Goal: Task Accomplishment & Management: Use online tool/utility

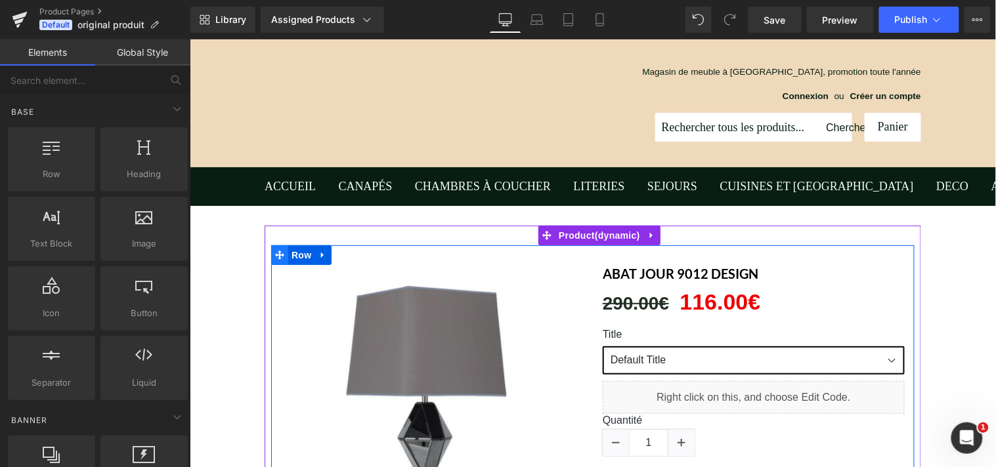
click at [274, 253] on icon at bounding box center [278, 255] width 9 height 10
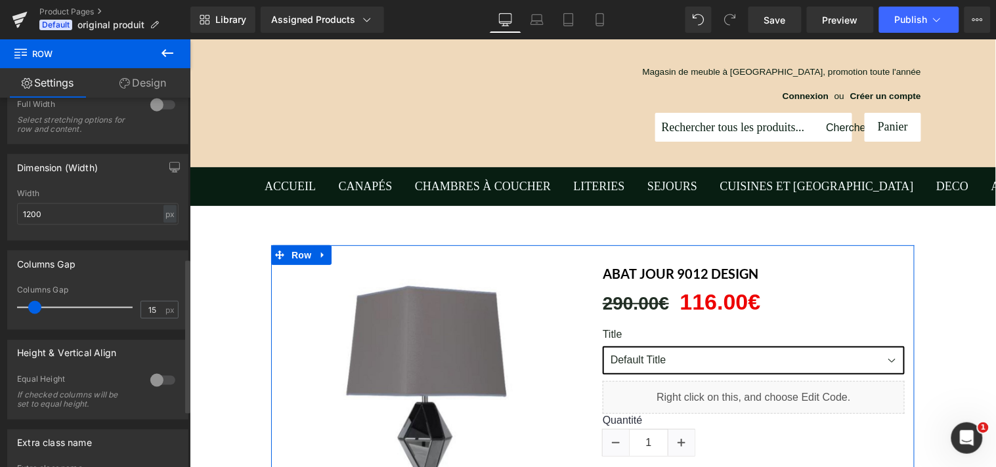
scroll to position [383, 0]
click at [160, 385] on div at bounding box center [163, 382] width 32 height 21
click at [156, 112] on div at bounding box center [163, 107] width 32 height 21
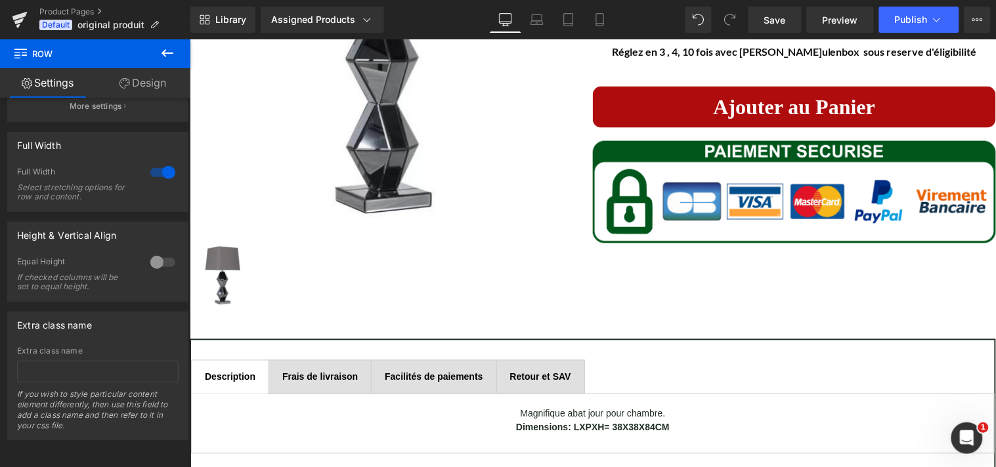
scroll to position [431, 0]
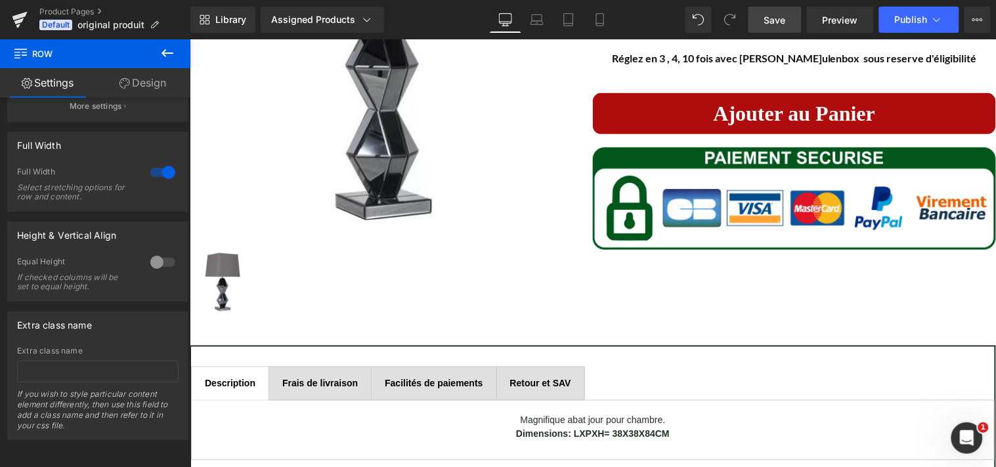
click at [784, 20] on span "Save" at bounding box center [775, 20] width 22 height 14
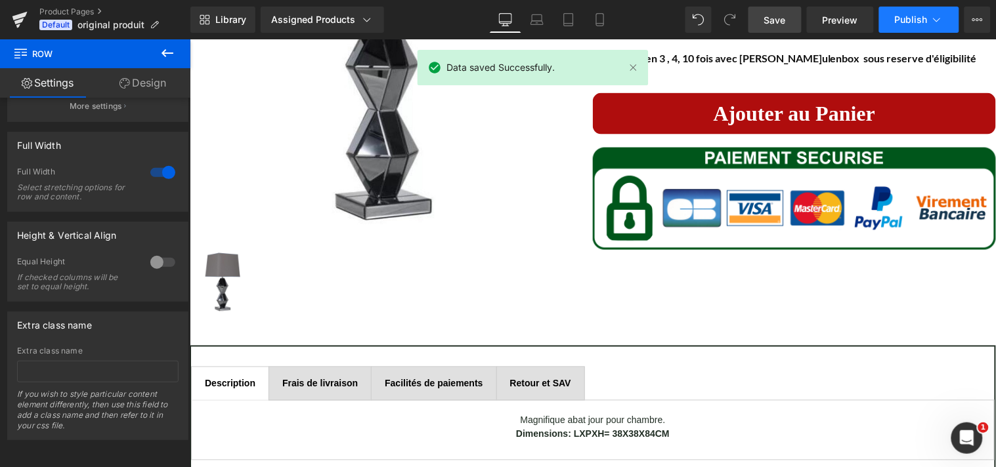
click at [915, 17] on span "Publish" at bounding box center [911, 19] width 33 height 11
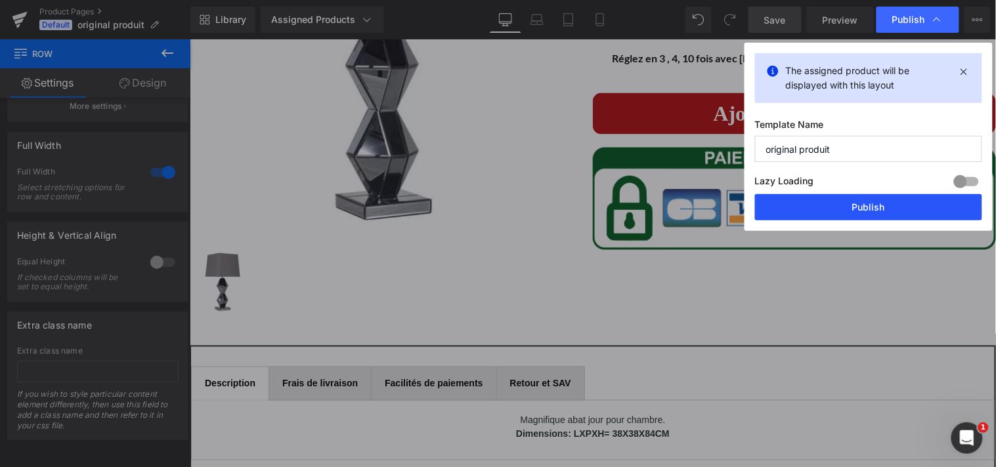
click at [877, 208] on button "Publish" at bounding box center [868, 207] width 227 height 26
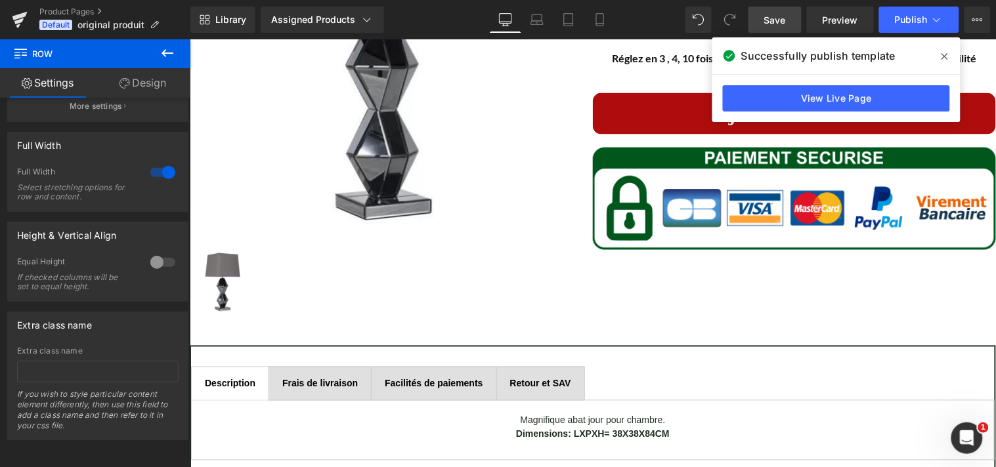
click at [946, 56] on icon at bounding box center [945, 56] width 7 height 11
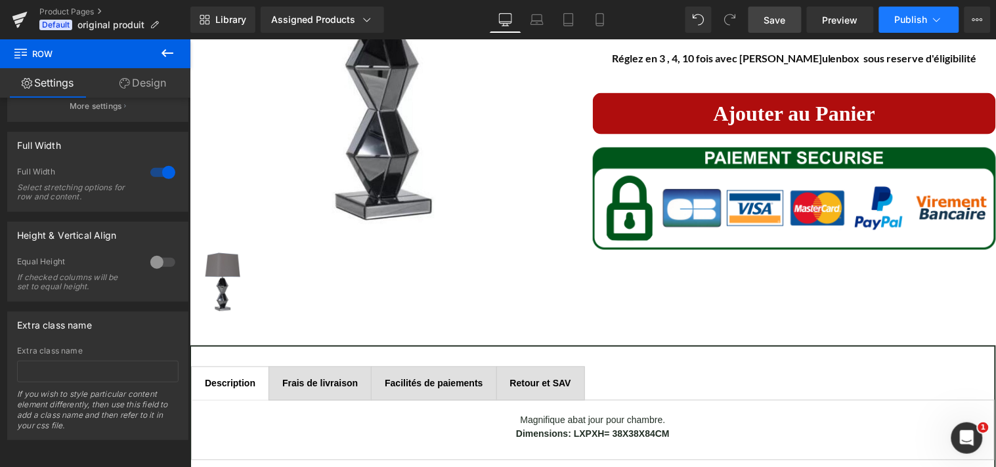
click at [905, 22] on span "Publish" at bounding box center [911, 19] width 33 height 11
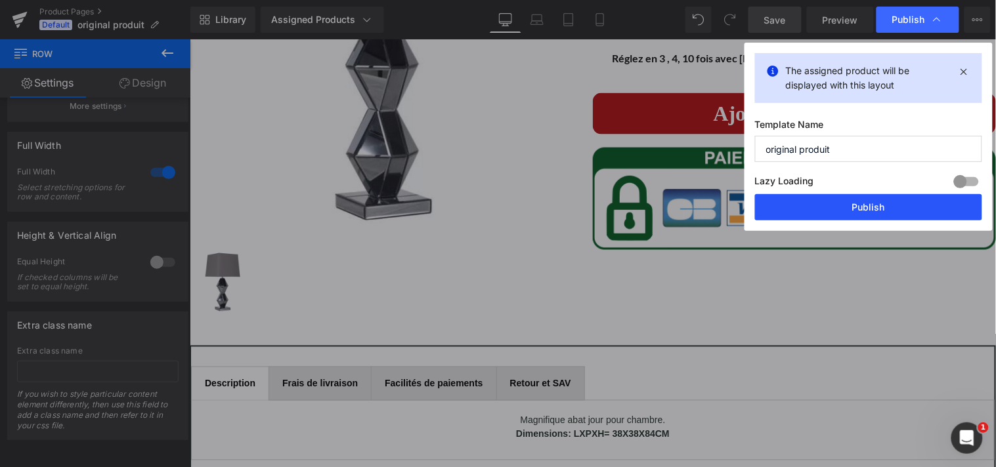
click at [881, 208] on button "Publish" at bounding box center [868, 207] width 227 height 26
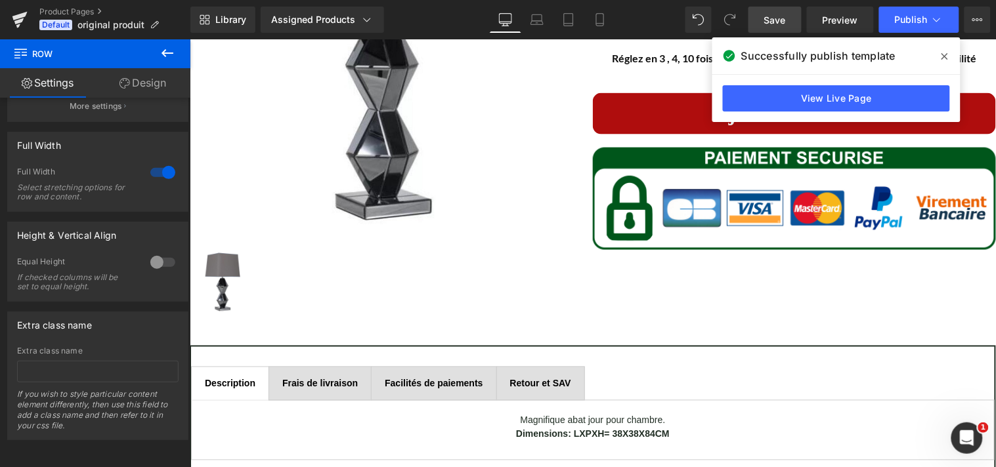
click at [948, 54] on span at bounding box center [944, 56] width 21 height 21
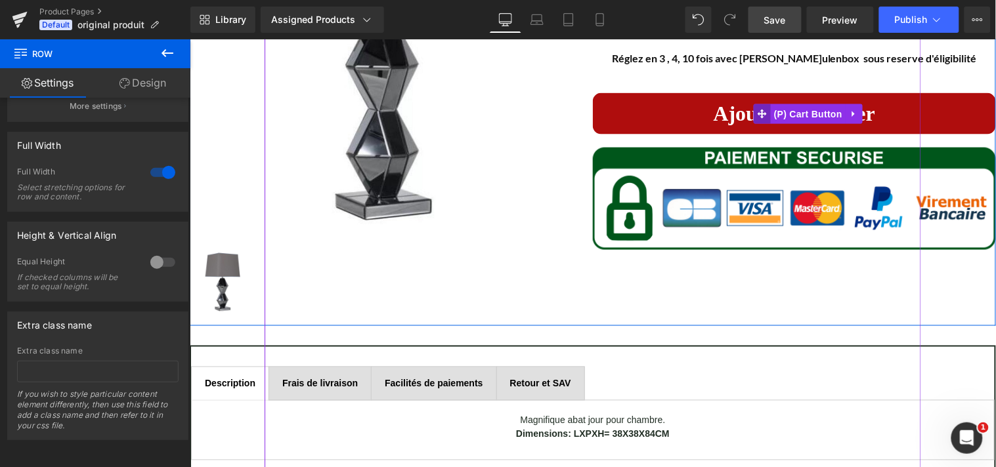
click at [757, 108] on icon at bounding box center [761, 113] width 9 height 10
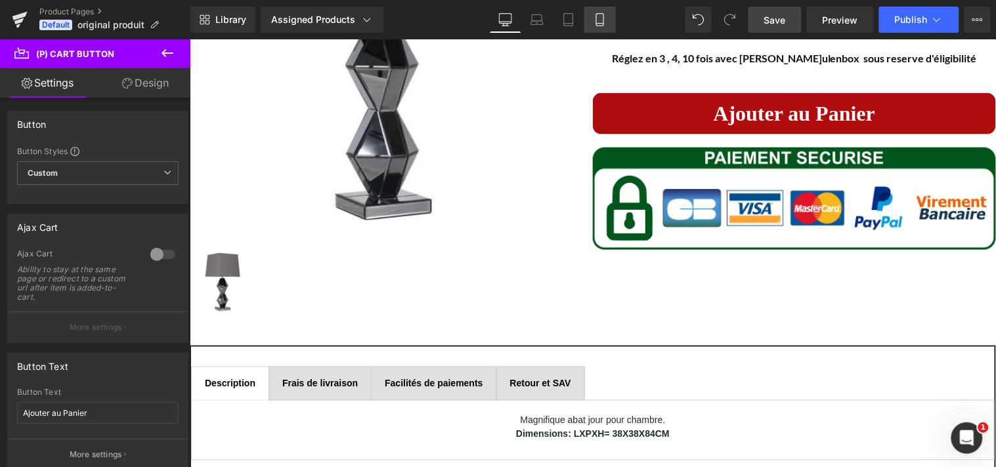
click at [596, 24] on icon at bounding box center [599, 24] width 7 height 0
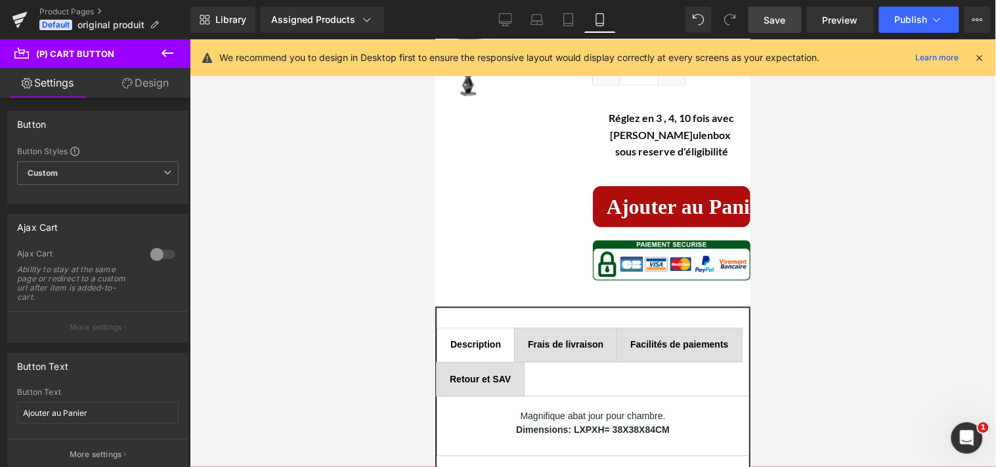
scroll to position [402, 0]
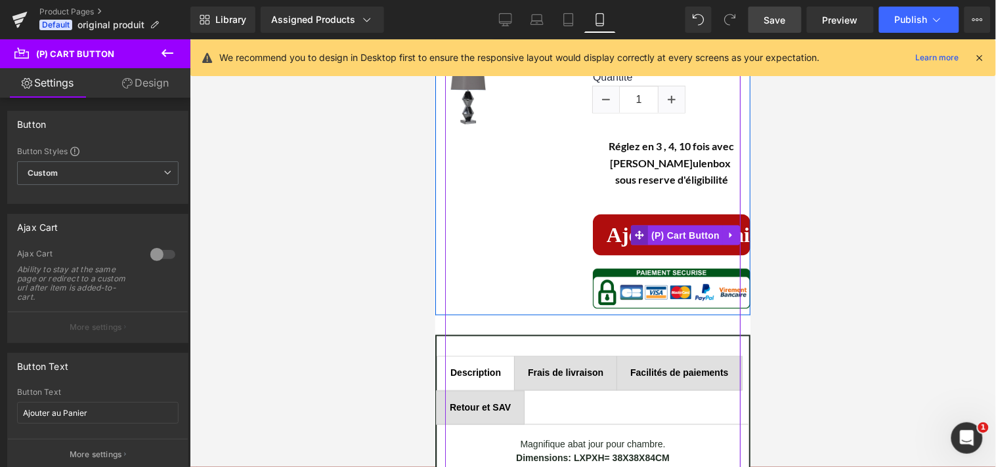
click at [638, 230] on icon at bounding box center [638, 234] width 9 height 9
click at [637, 230] on icon at bounding box center [638, 234] width 9 height 9
click at [634, 230] on icon at bounding box center [638, 235] width 9 height 10
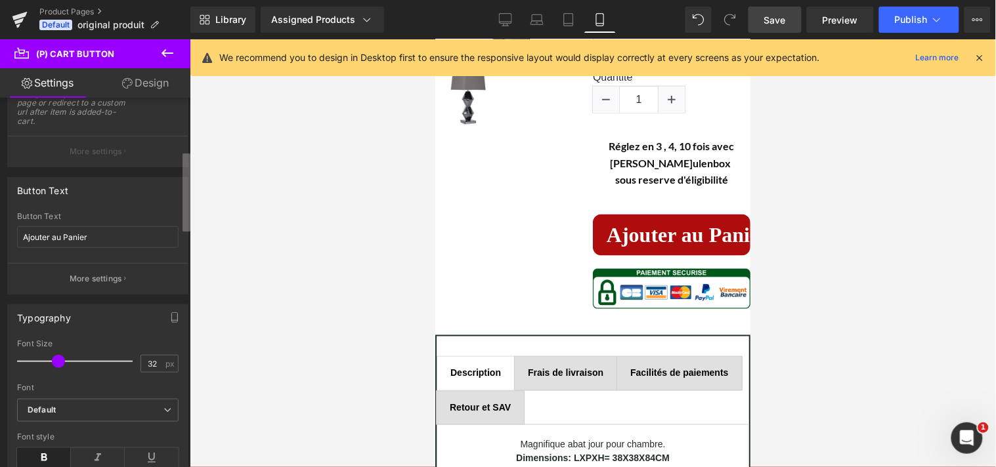
scroll to position [271, 0]
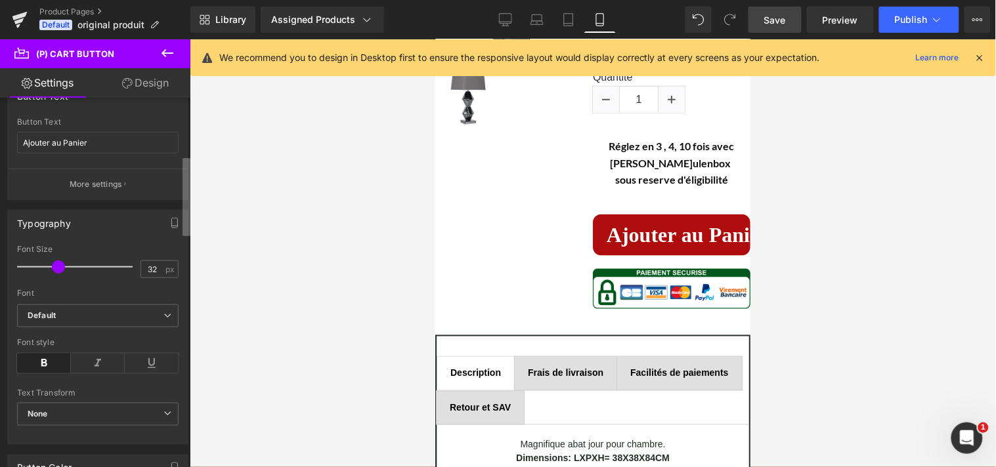
click at [191, 186] on div "(P) Cart Button You are previewing how the will restyle your page. You can not …" at bounding box center [498, 245] width 996 height 490
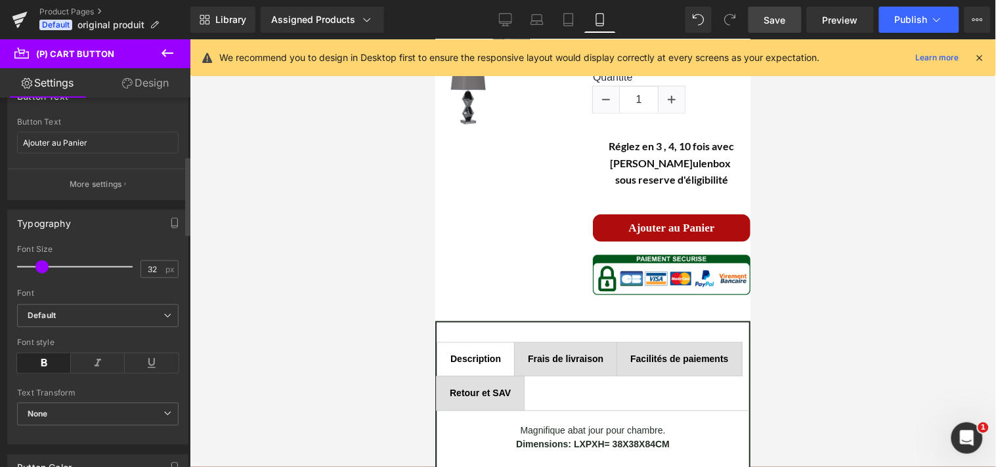
drag, startPoint x: 59, startPoint y: 266, endPoint x: 44, endPoint y: 272, distance: 16.2
click at [44, 272] on span at bounding box center [41, 267] width 13 height 13
click at [152, 85] on link "Design" at bounding box center [145, 83] width 95 height 30
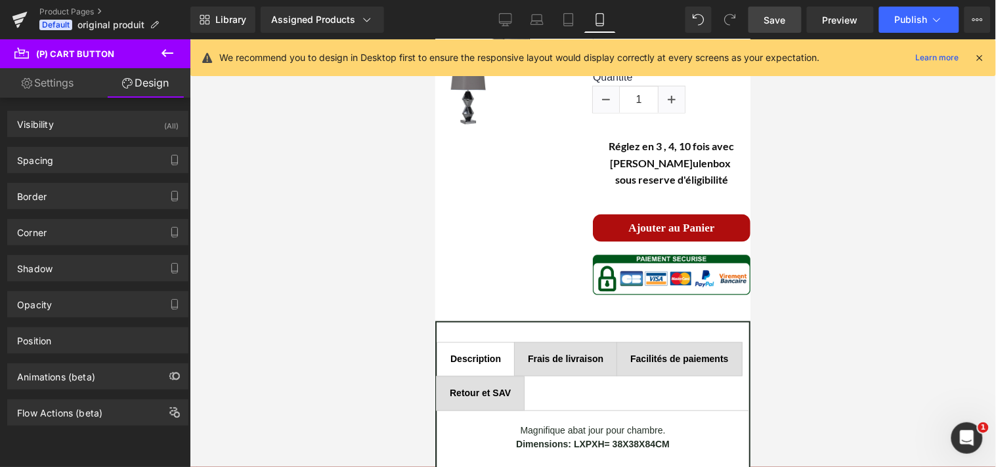
click at [58, 88] on link "Settings" at bounding box center [47, 83] width 95 height 30
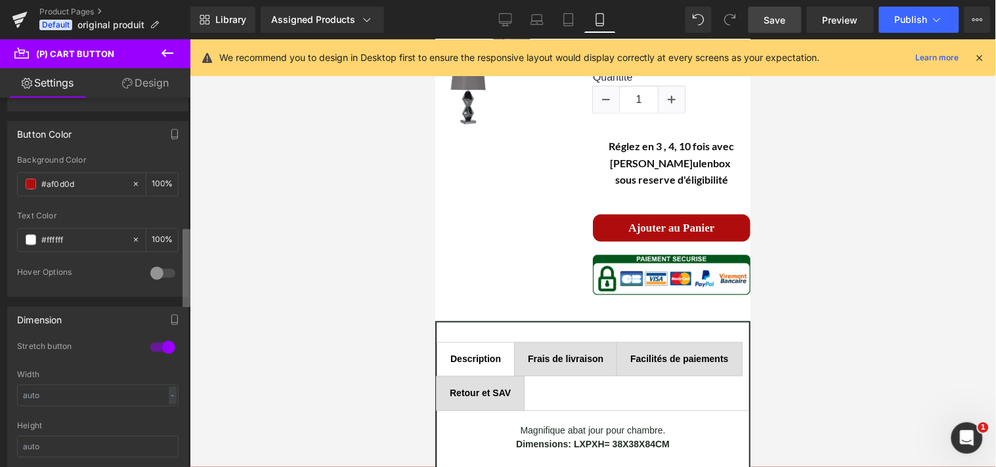
scroll to position [628, 0]
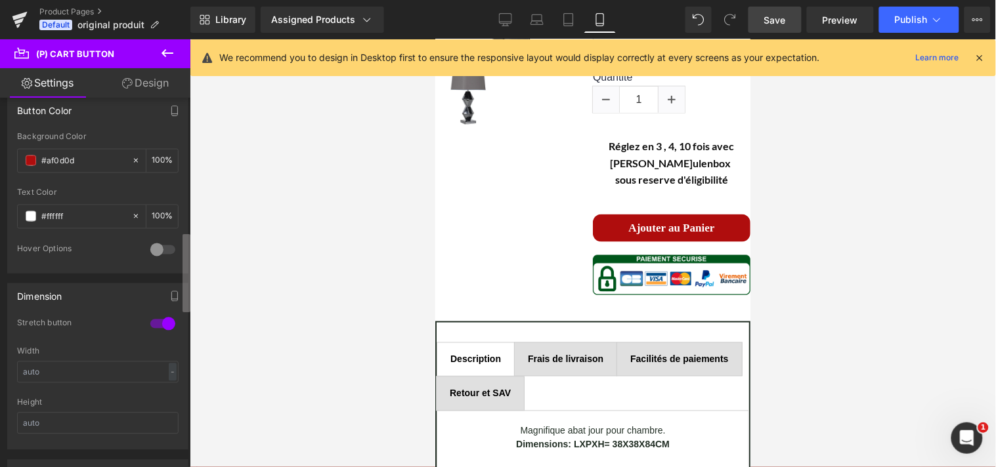
click at [180, 285] on div "Button Button Styles Custom Custom Setup Global Style Custom Setup Global Style…" at bounding box center [95, 286] width 190 height 376
click at [166, 318] on div at bounding box center [163, 324] width 32 height 21
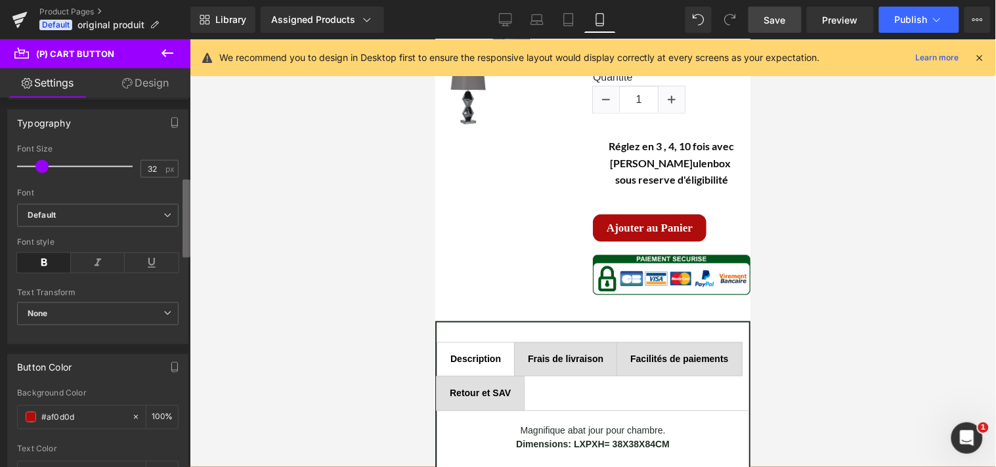
scroll to position [368, 0]
click at [179, 221] on div "Button Button Styles Custom Custom Setup Global Style Custom Setup Global Style…" at bounding box center [95, 286] width 190 height 376
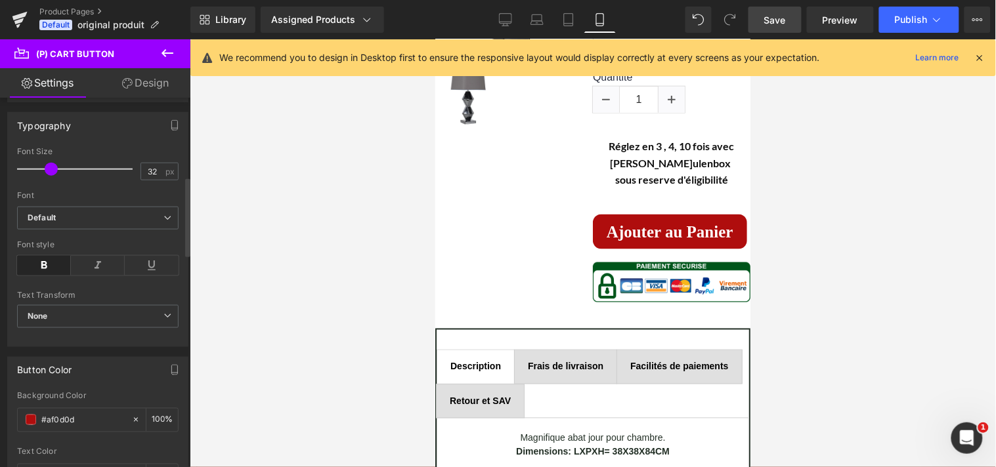
drag, startPoint x: 42, startPoint y: 172, endPoint x: 50, endPoint y: 174, distance: 8.1
click at [50, 174] on span at bounding box center [51, 169] width 13 height 13
click at [780, 17] on span "Save" at bounding box center [775, 20] width 22 height 14
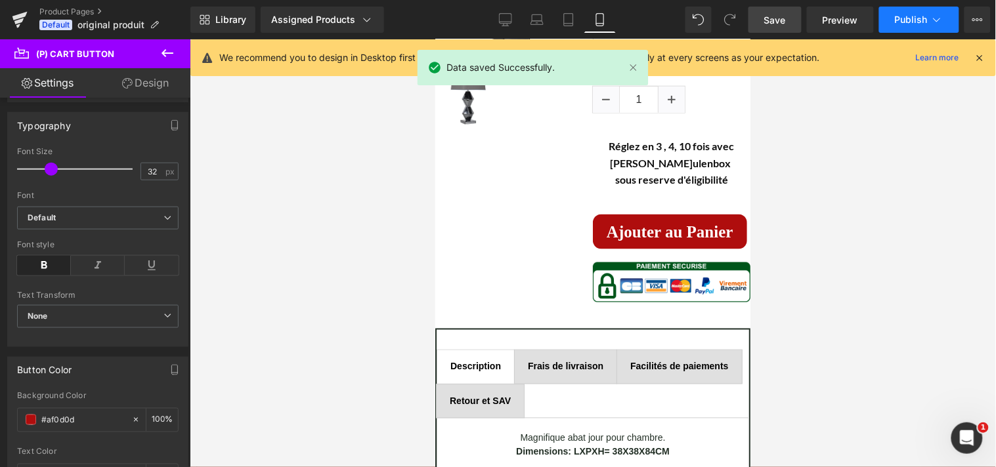
click at [919, 15] on span "Publish" at bounding box center [911, 19] width 33 height 11
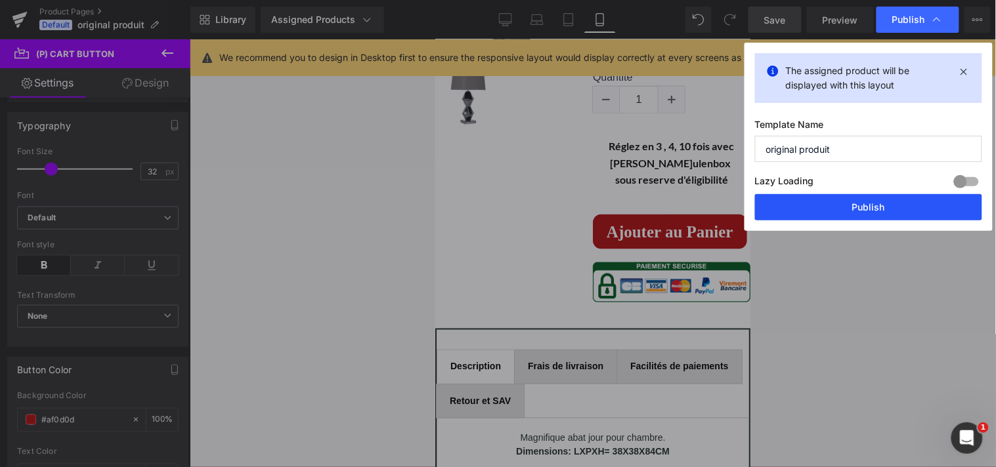
click at [858, 207] on button "Publish" at bounding box center [868, 207] width 227 height 26
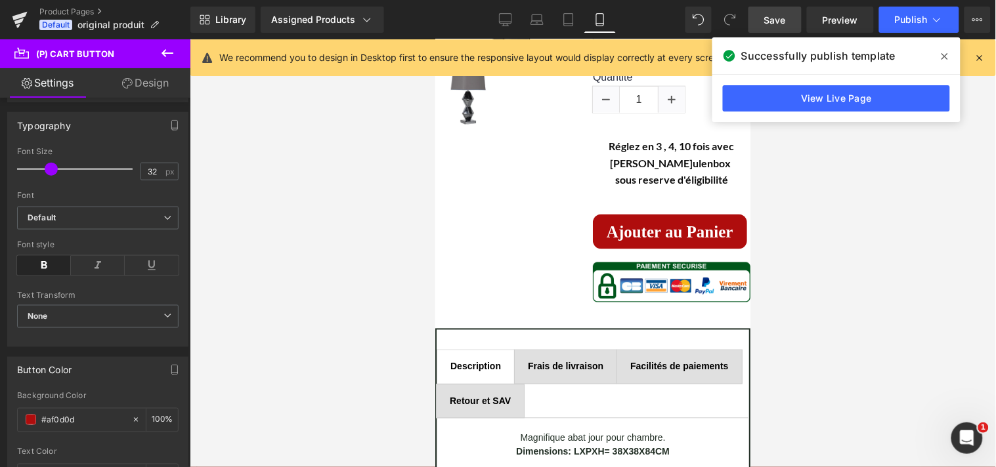
click at [942, 58] on icon at bounding box center [945, 56] width 7 height 11
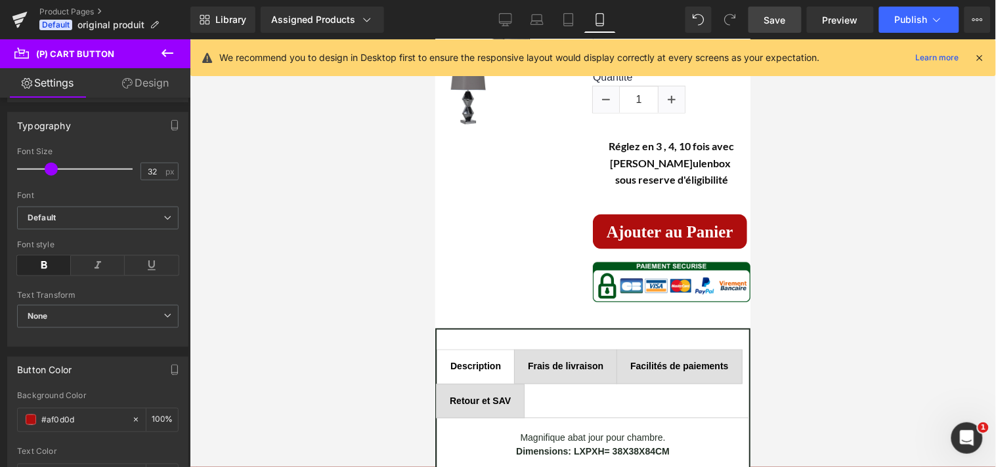
click at [596, 22] on icon at bounding box center [599, 20] width 7 height 12
click at [978, 59] on icon at bounding box center [980, 58] width 12 height 12
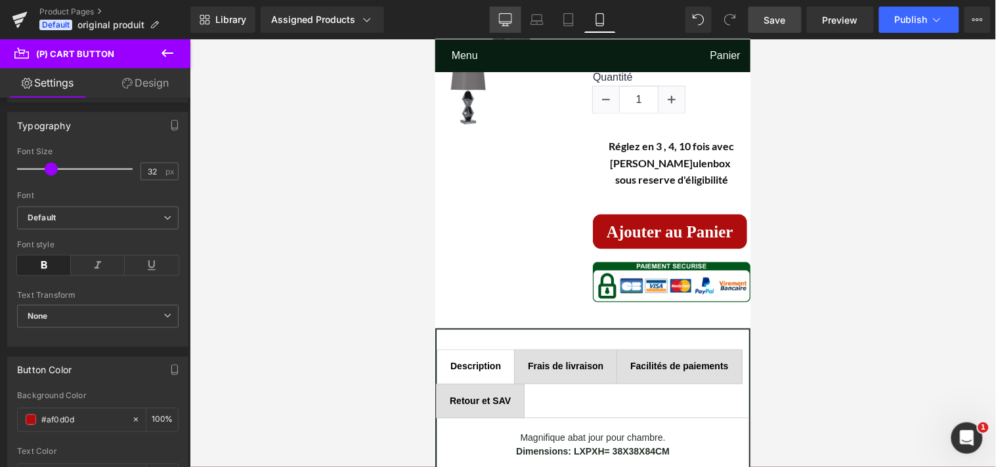
click at [503, 16] on icon at bounding box center [505, 19] width 13 height 13
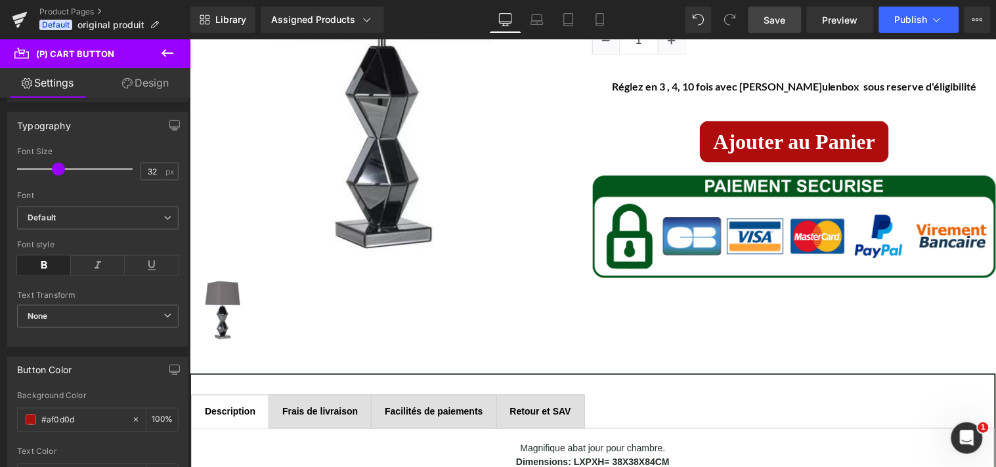
scroll to position [338, 0]
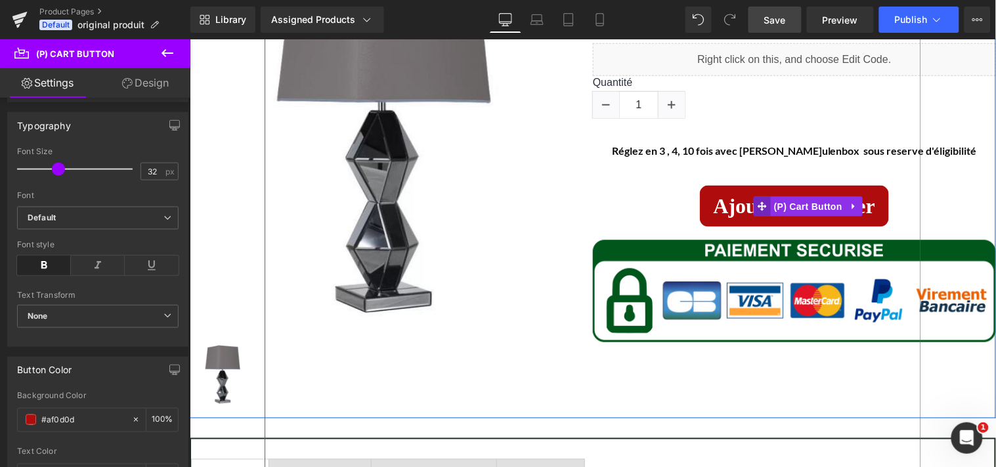
click at [758, 203] on icon at bounding box center [761, 206] width 9 height 10
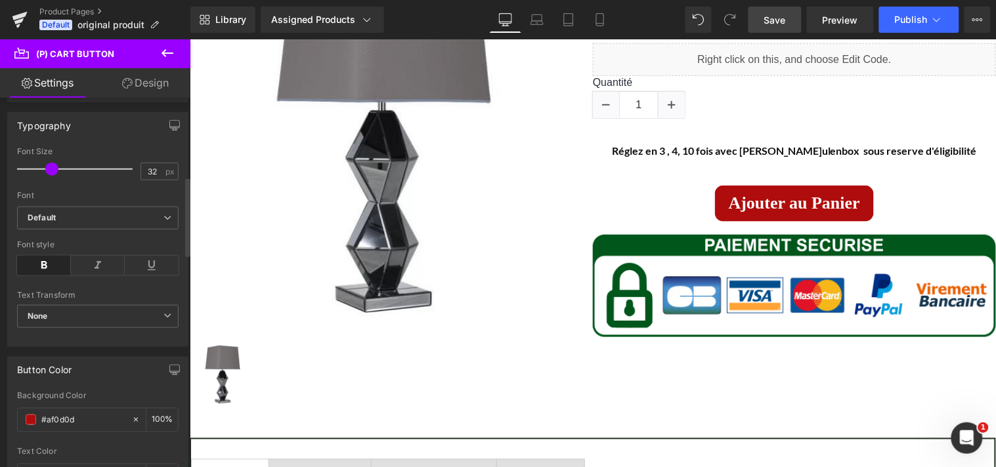
drag, startPoint x: 57, startPoint y: 172, endPoint x: 51, endPoint y: 173, distance: 6.6
click at [51, 173] on span at bounding box center [51, 169] width 13 height 13
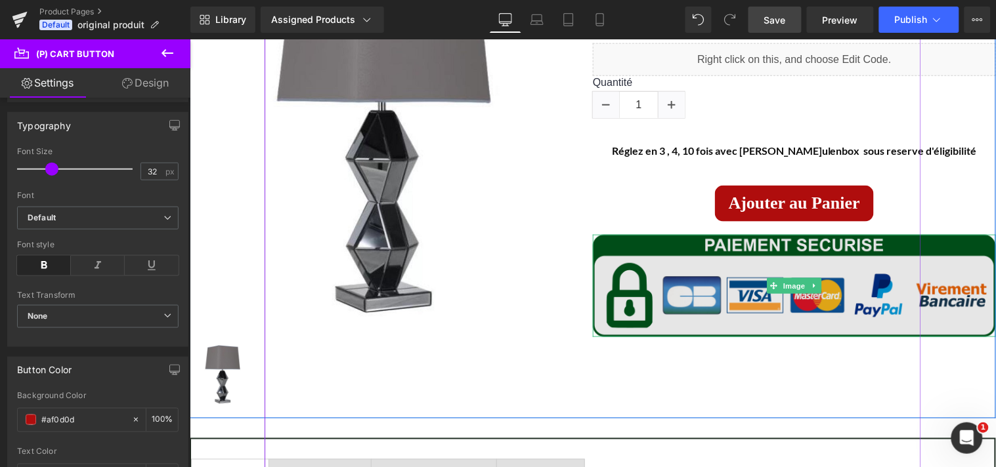
click at [859, 240] on img at bounding box center [793, 285] width 403 height 102
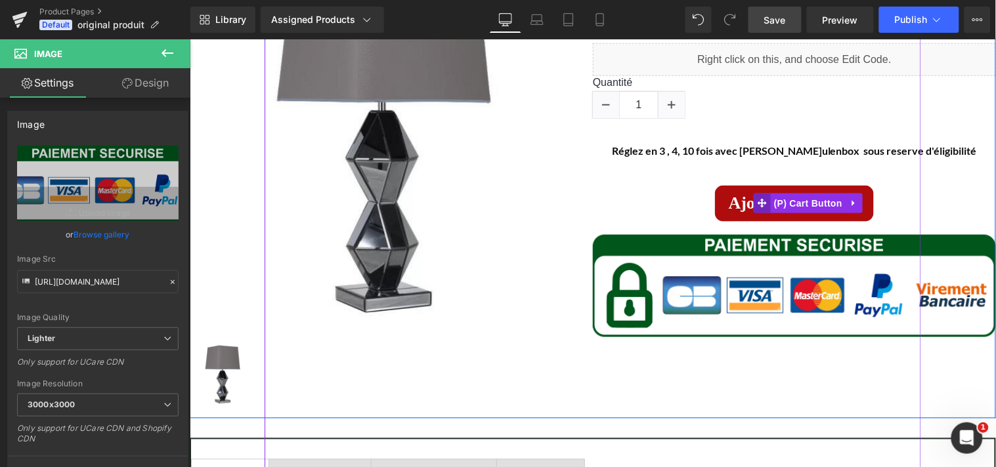
click at [760, 198] on icon at bounding box center [761, 203] width 9 height 10
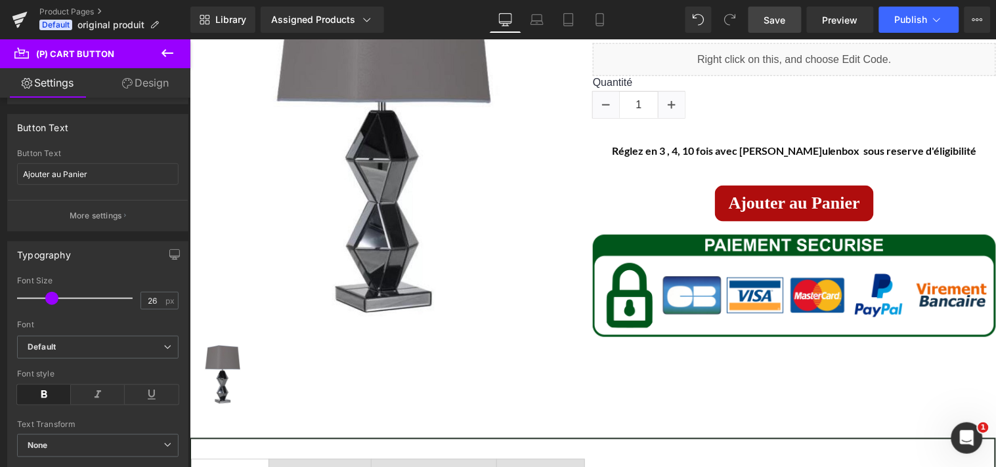
scroll to position [204, 0]
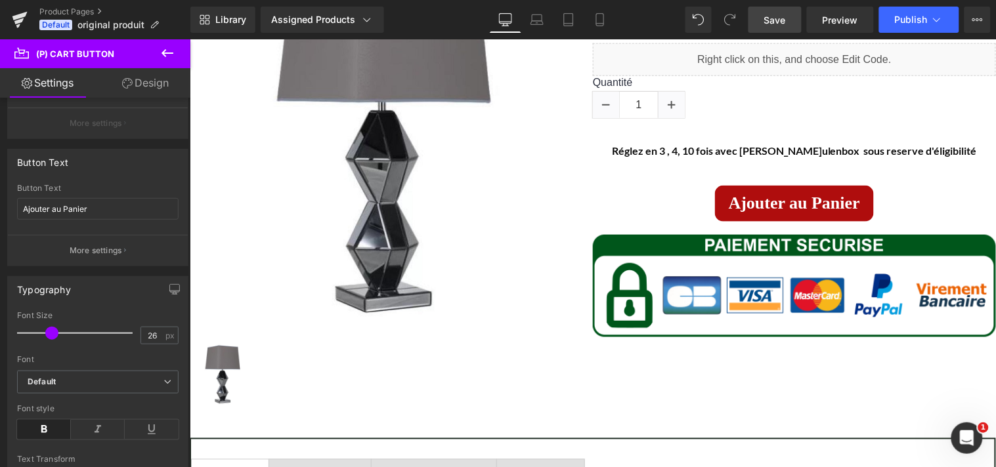
click at [160, 184] on div "Button Button Styles Custom Custom Setup Global Style Custom Setup Global Style…" at bounding box center [95, 286] width 190 height 376
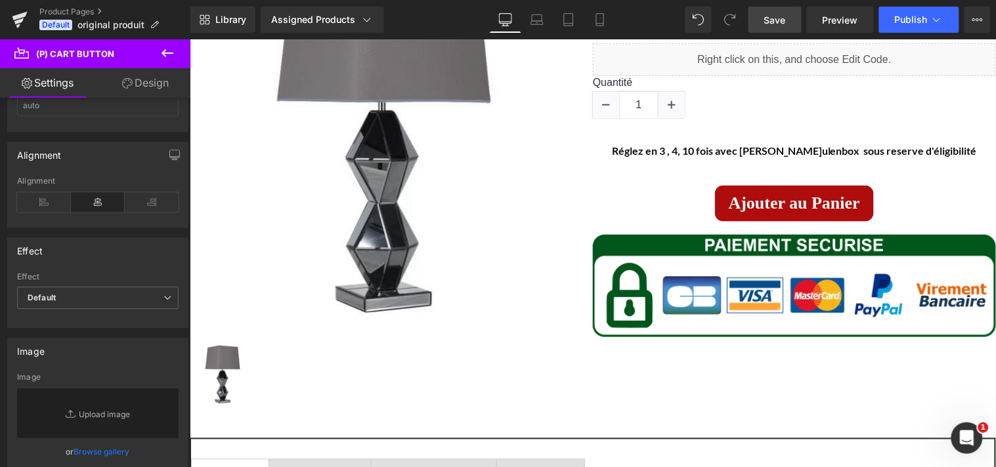
scroll to position [956, 0]
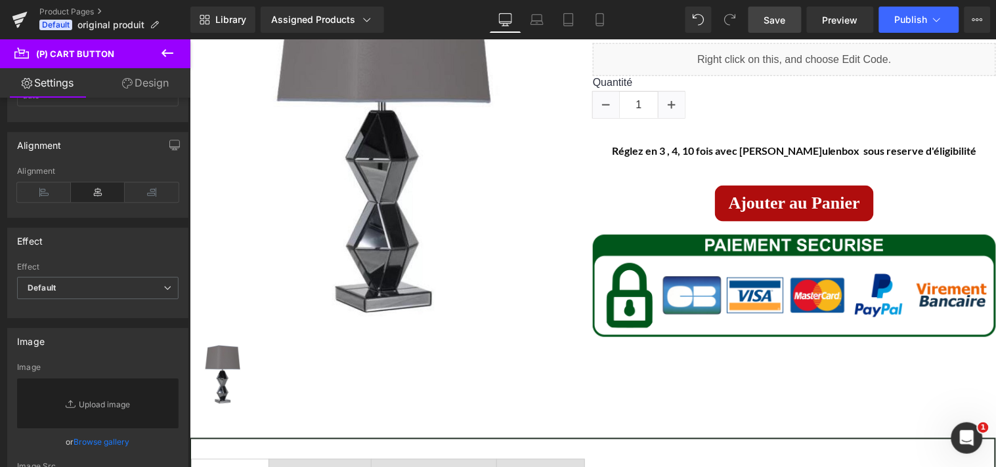
click at [186, 366] on b at bounding box center [187, 342] width 5 height 78
click at [779, 21] on span "Save" at bounding box center [775, 20] width 22 height 14
click at [903, 20] on span "Publish" at bounding box center [911, 19] width 33 height 11
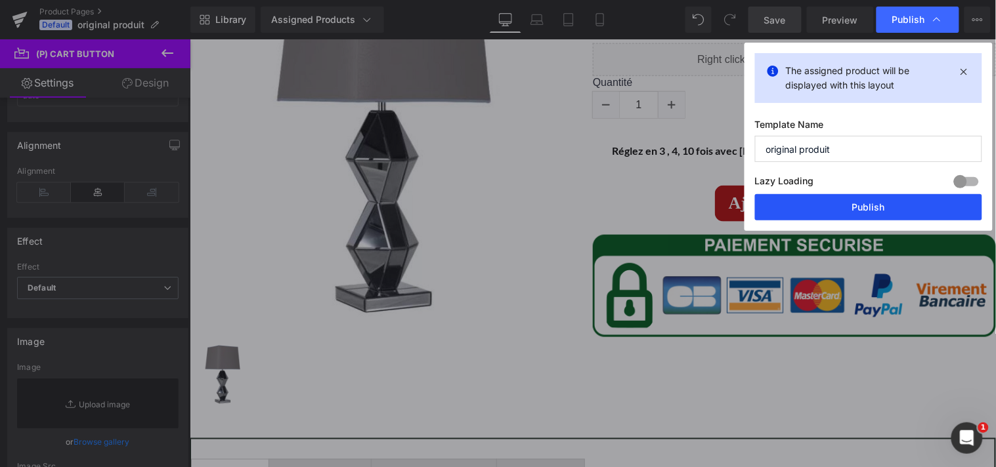
click at [882, 201] on button "Publish" at bounding box center [868, 207] width 227 height 26
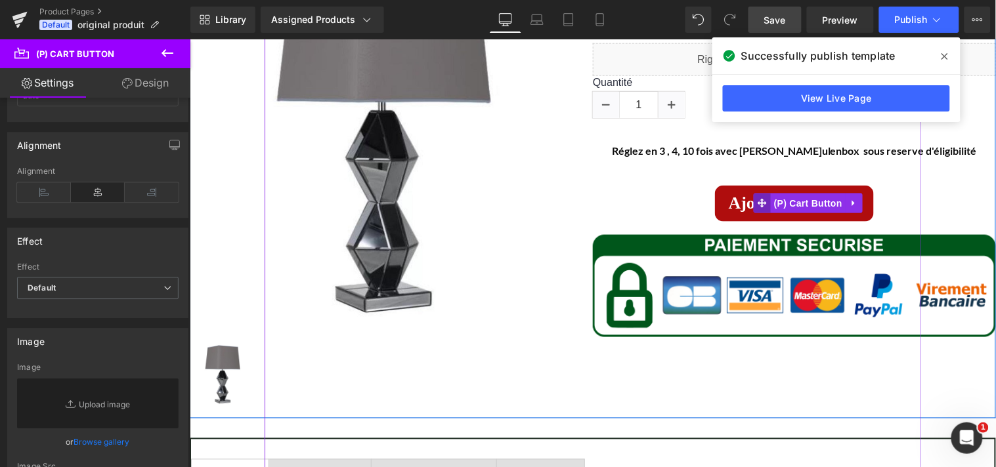
click at [761, 200] on span at bounding box center [761, 203] width 17 height 20
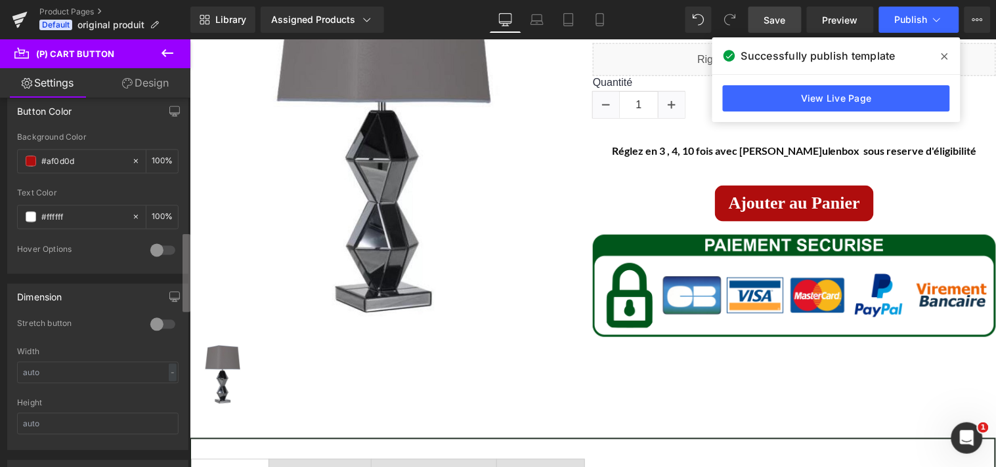
scroll to position [624, 0]
click at [188, 247] on b at bounding box center [187, 273] width 8 height 78
click at [152, 330] on div at bounding box center [163, 328] width 32 height 21
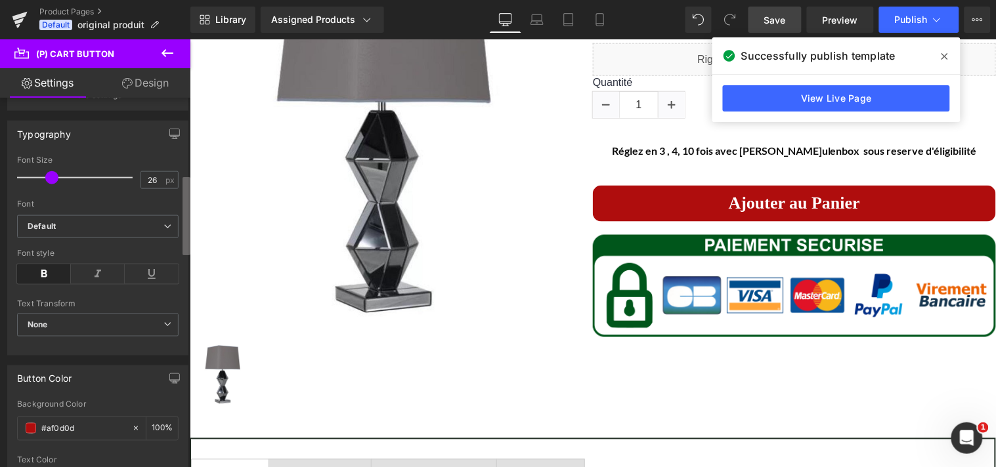
scroll to position [353, 0]
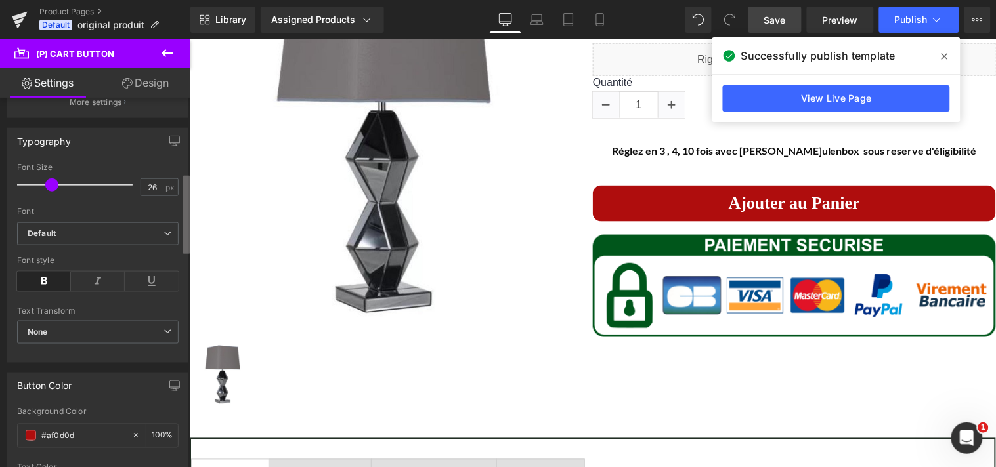
click at [186, 228] on b at bounding box center [187, 215] width 8 height 78
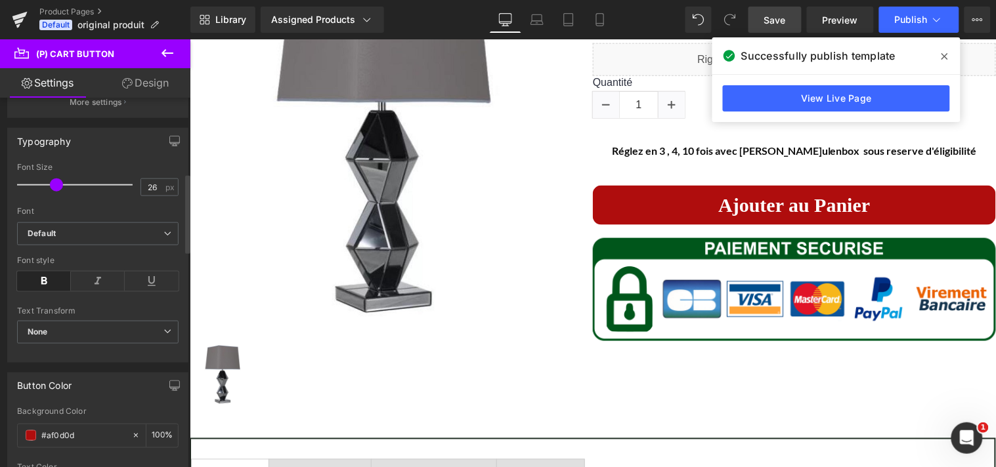
click at [54, 188] on span at bounding box center [56, 185] width 13 height 13
click at [775, 13] on span "Save" at bounding box center [775, 20] width 22 height 14
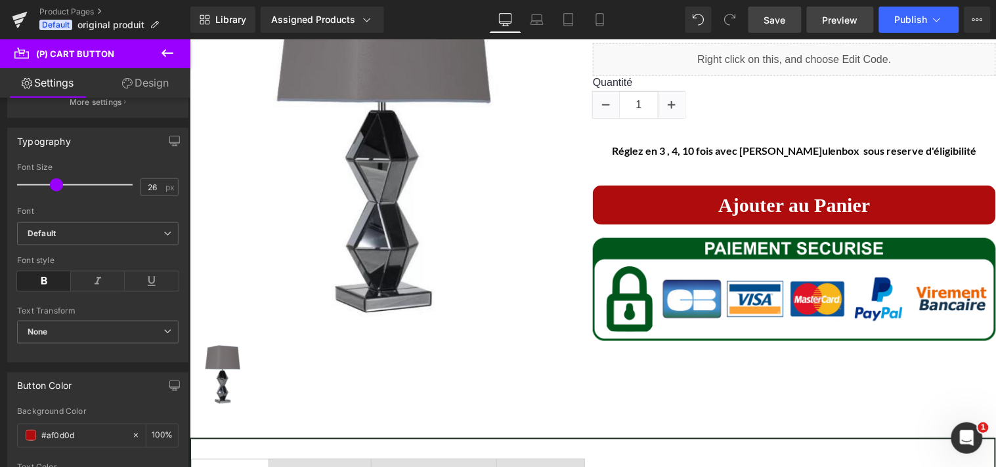
click at [852, 20] on span "Preview" at bounding box center [840, 20] width 35 height 14
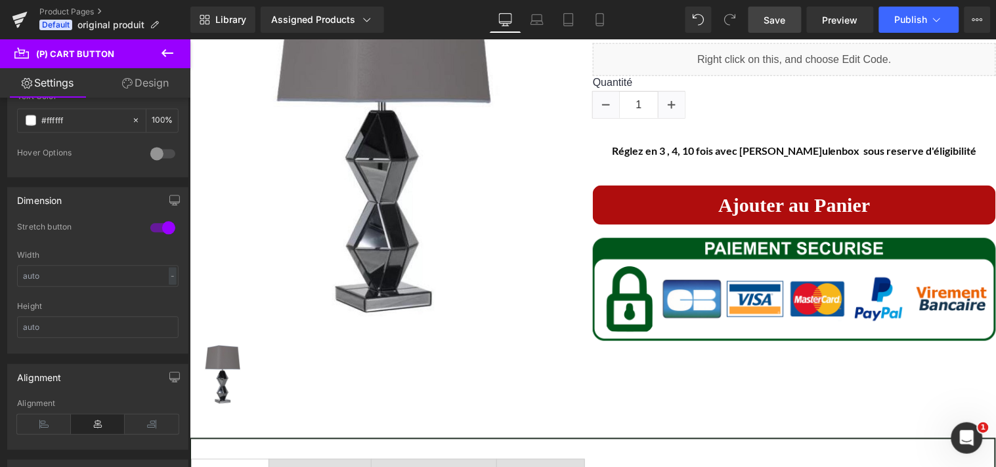
scroll to position [755, 0]
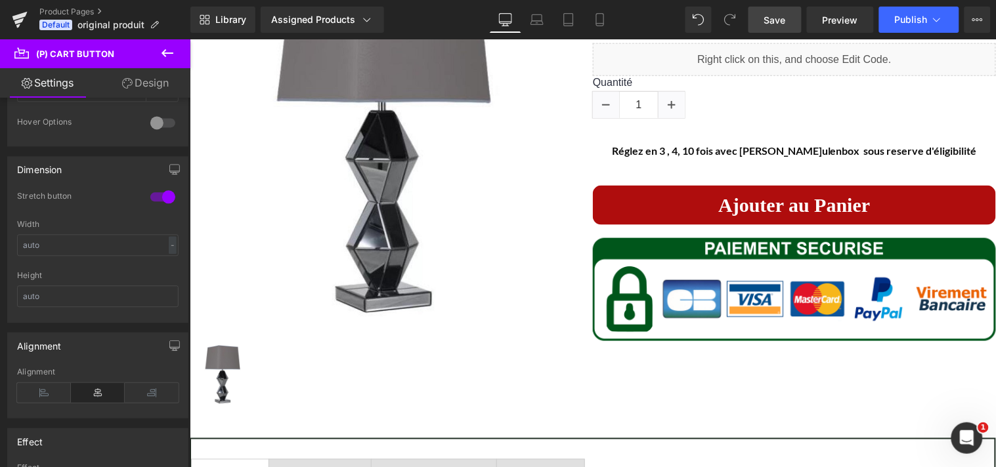
click at [186, 298] on b at bounding box center [187, 300] width 5 height 78
click at [164, 196] on div at bounding box center [163, 196] width 32 height 21
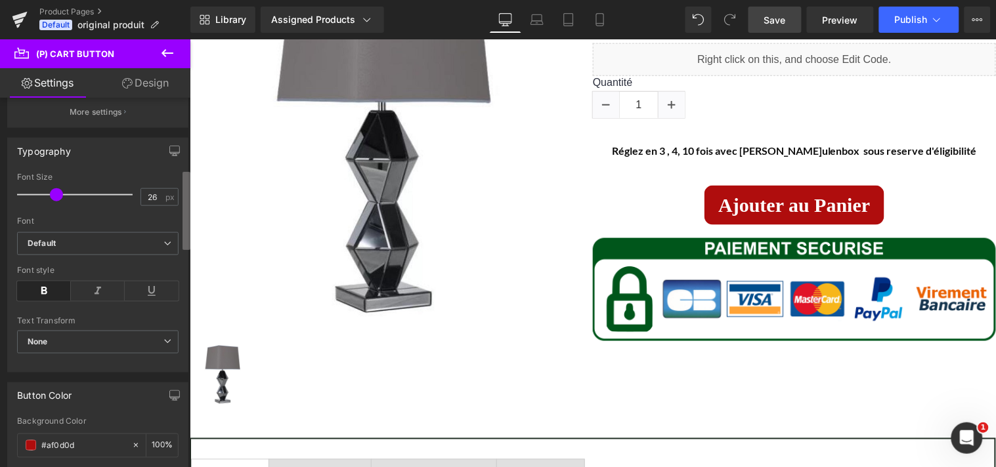
scroll to position [336, 0]
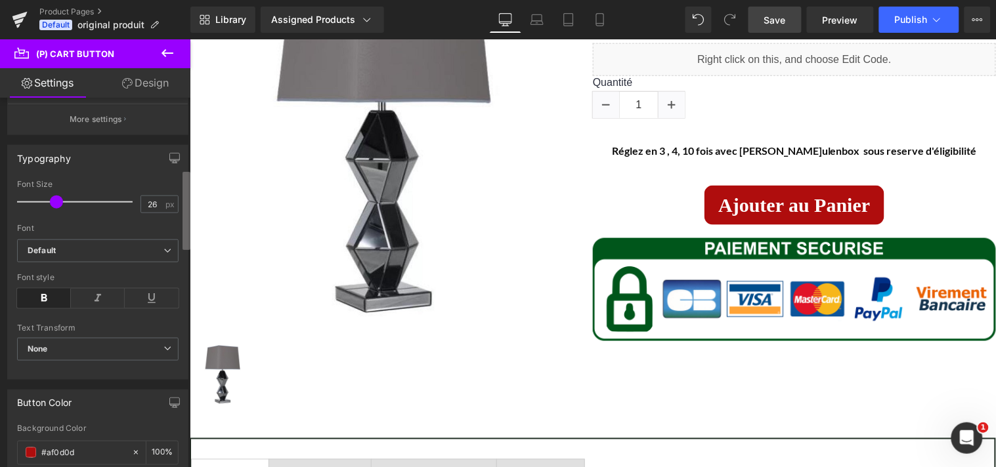
click at [188, 189] on b at bounding box center [187, 211] width 8 height 78
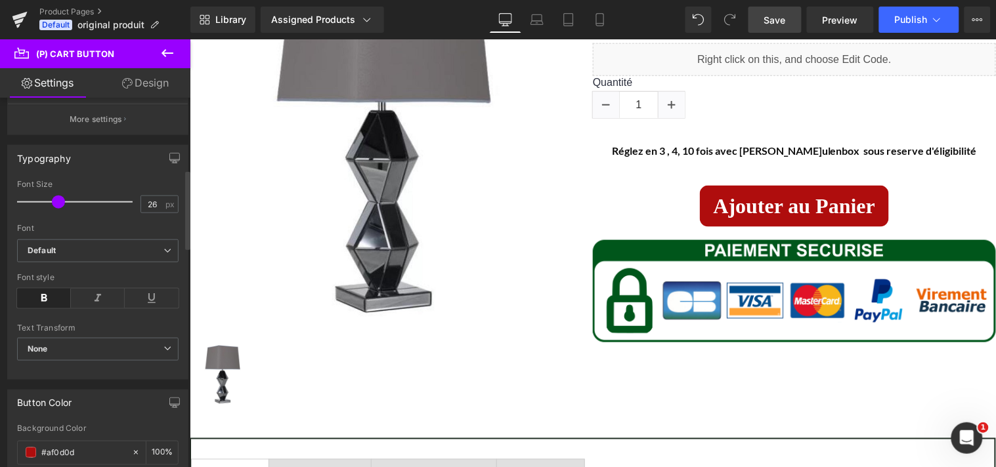
click at [60, 200] on span at bounding box center [58, 202] width 13 height 13
click at [773, 13] on span "Save" at bounding box center [775, 20] width 22 height 14
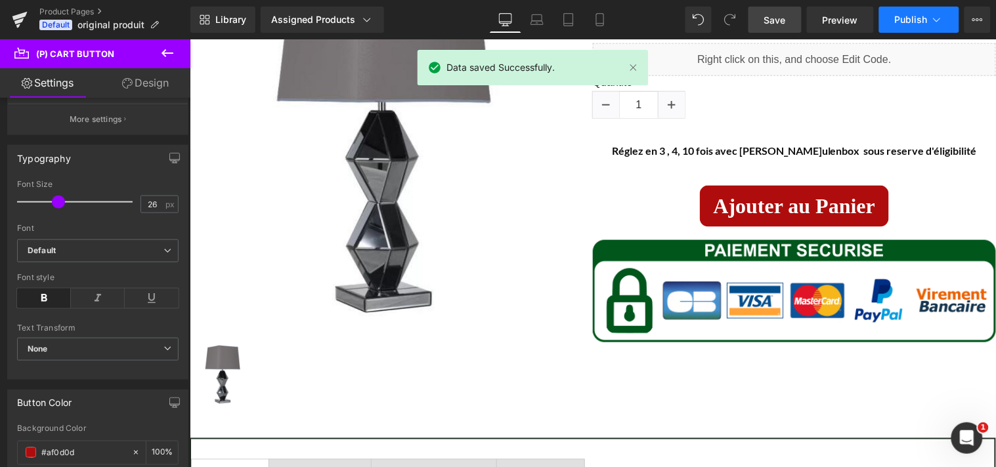
click at [900, 18] on span "Publish" at bounding box center [911, 19] width 33 height 11
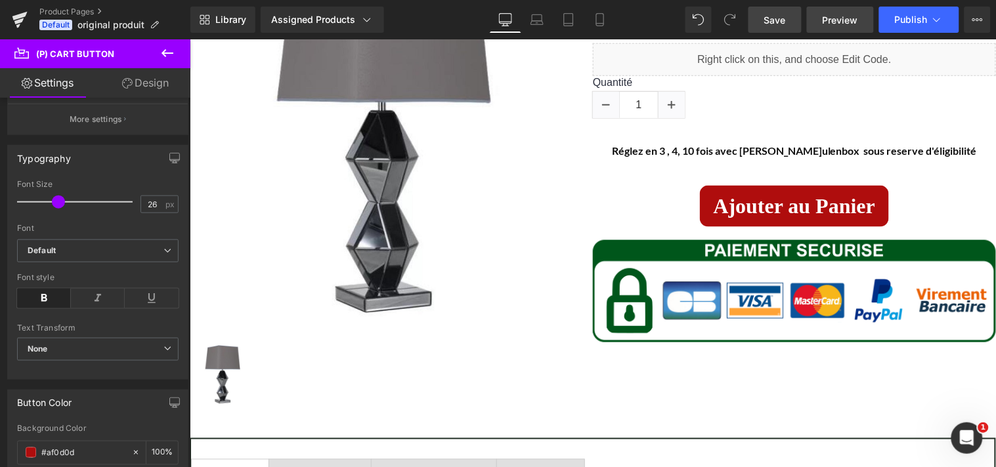
click at [847, 16] on span "Preview" at bounding box center [840, 20] width 35 height 14
click at [909, 16] on span "Publish" at bounding box center [911, 19] width 33 height 11
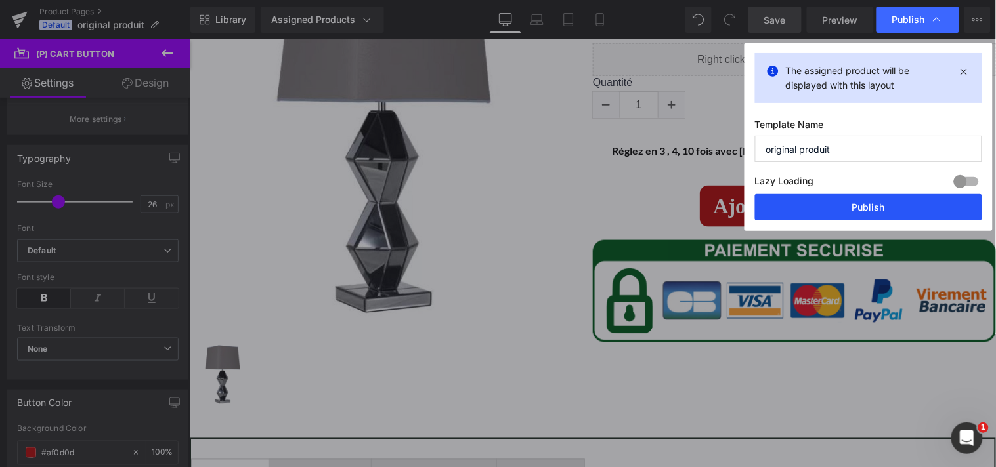
click at [875, 207] on button "Publish" at bounding box center [868, 207] width 227 height 26
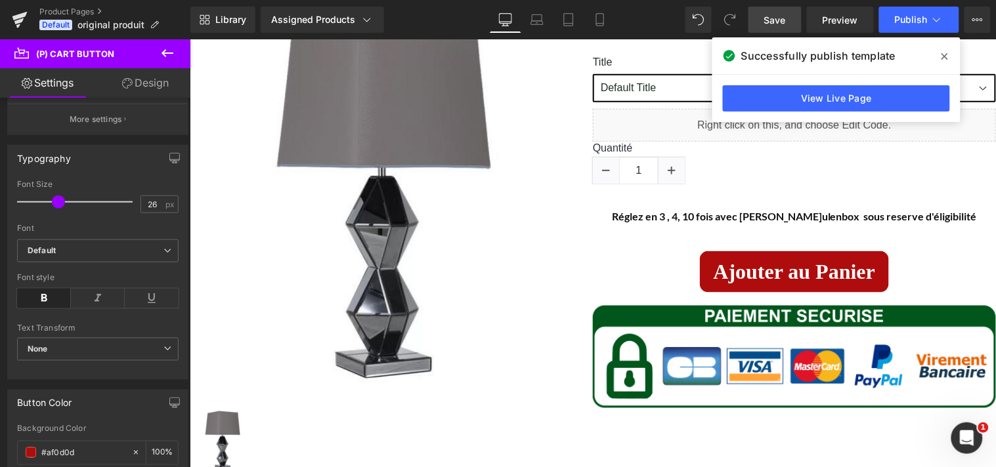
scroll to position [291, 0]
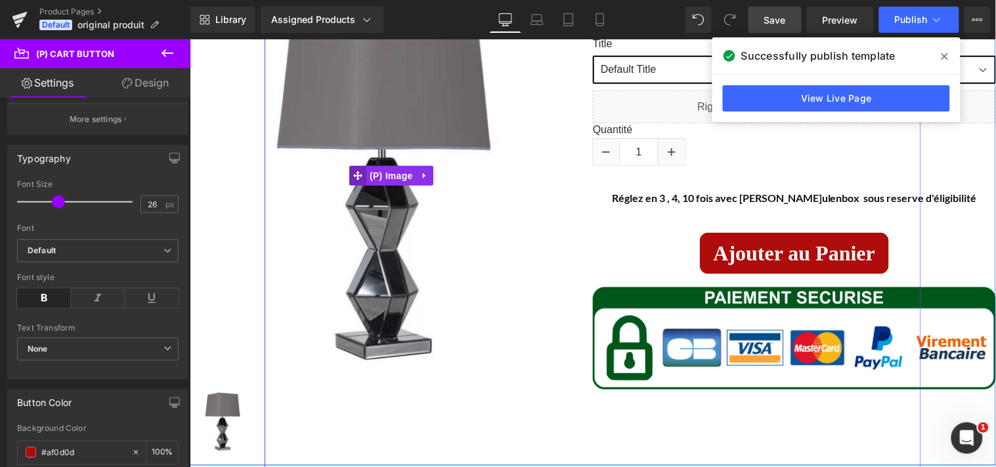
click at [353, 173] on icon at bounding box center [357, 175] width 9 height 9
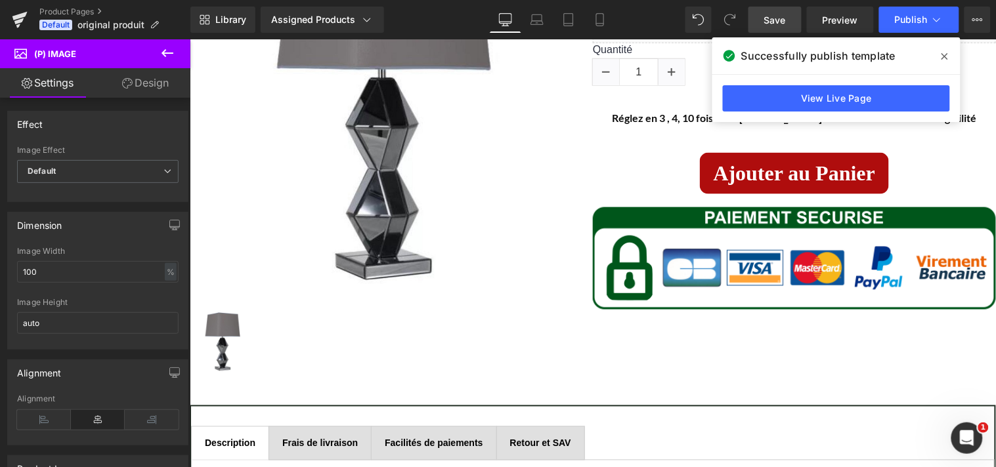
scroll to position [401, 0]
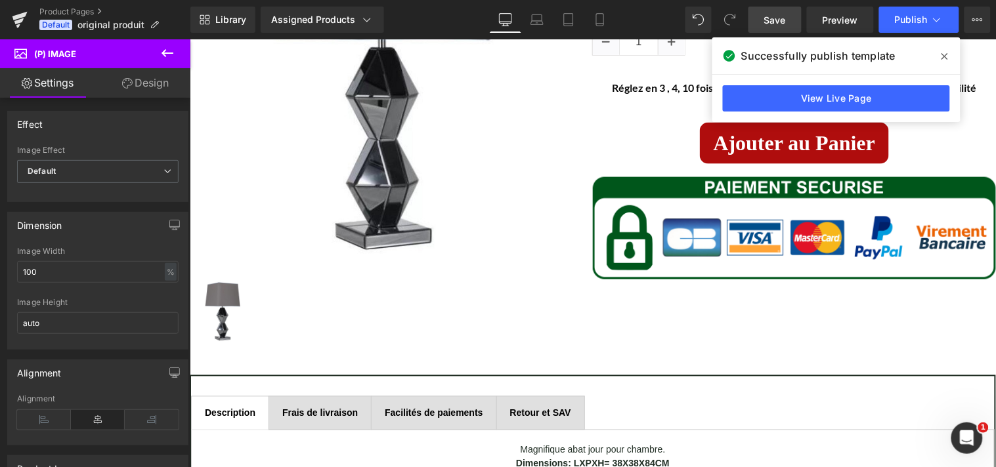
click at [944, 54] on icon at bounding box center [945, 56] width 7 height 11
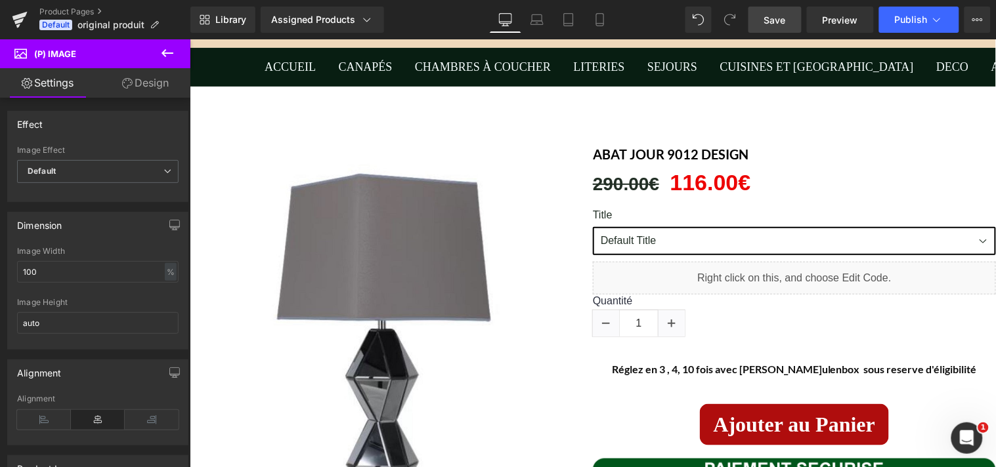
scroll to position [108, 0]
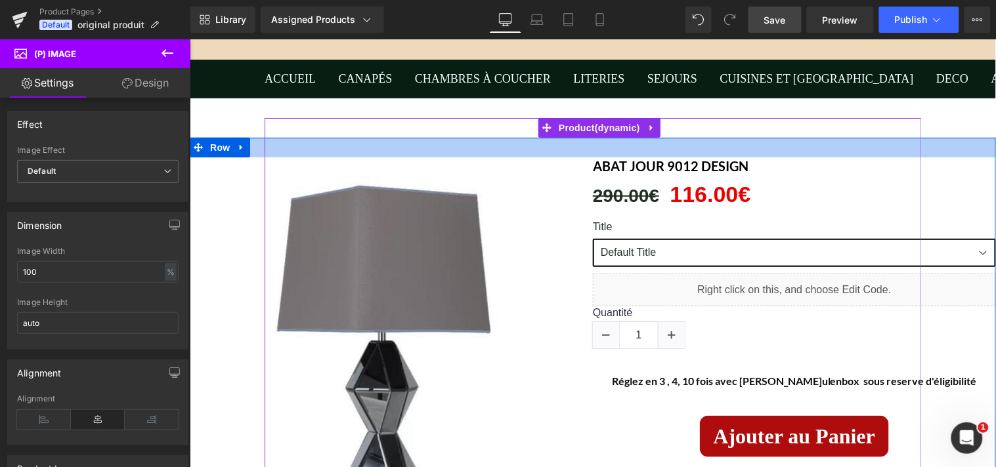
click at [947, 156] on div at bounding box center [592, 147] width 806 height 20
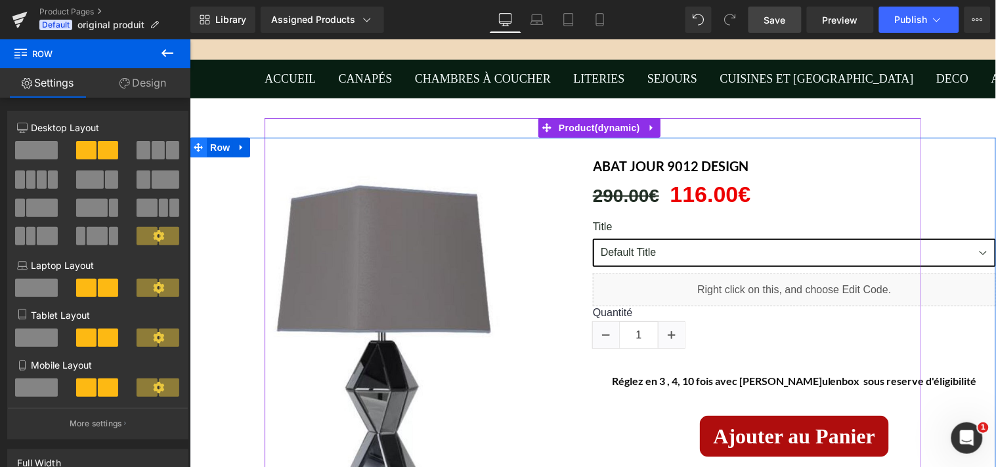
click at [198, 142] on span at bounding box center [197, 147] width 17 height 20
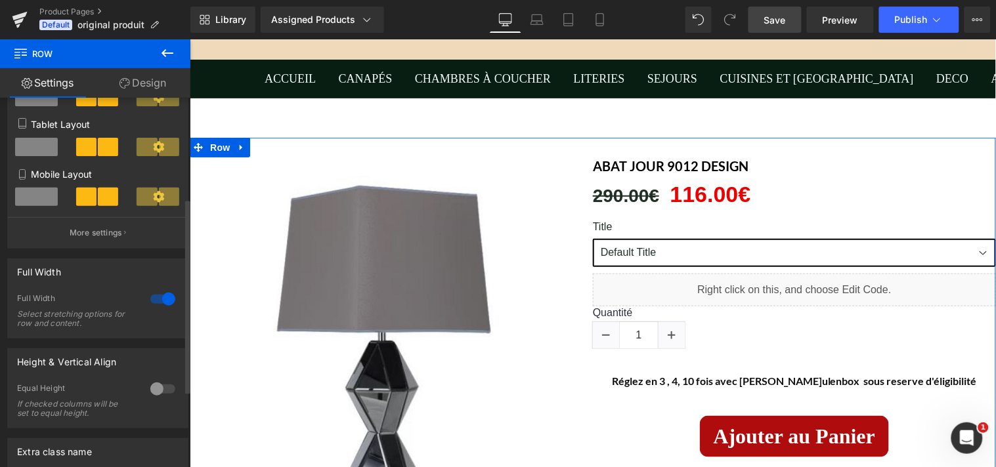
scroll to position [190, 0]
click at [167, 307] on div at bounding box center [163, 300] width 32 height 21
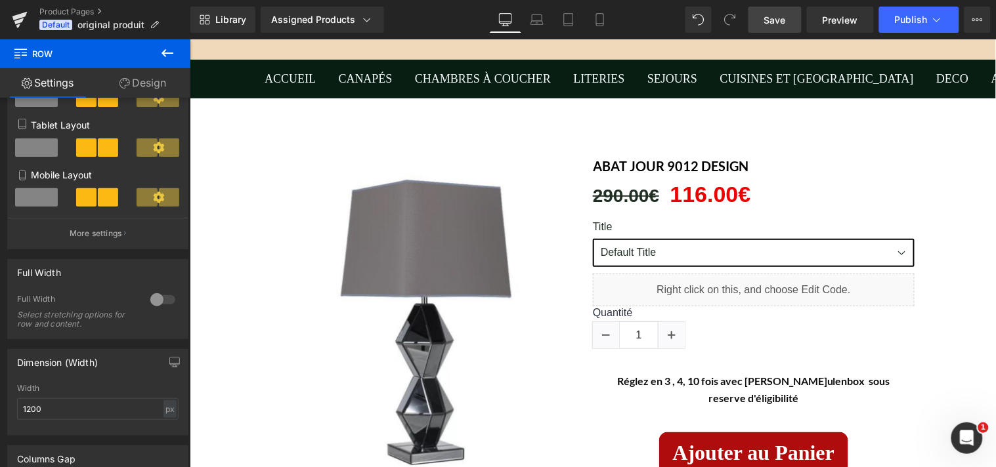
click at [783, 21] on span "Save" at bounding box center [775, 20] width 22 height 14
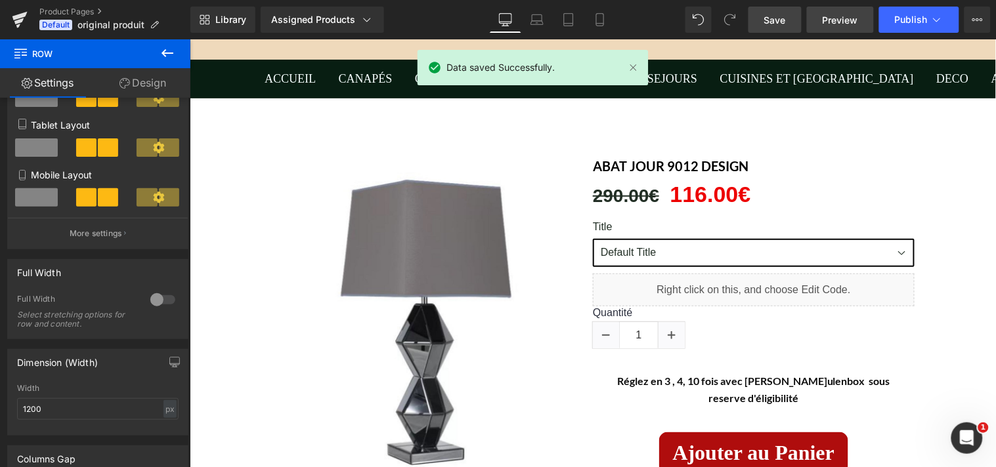
click at [837, 18] on span "Preview" at bounding box center [840, 20] width 35 height 14
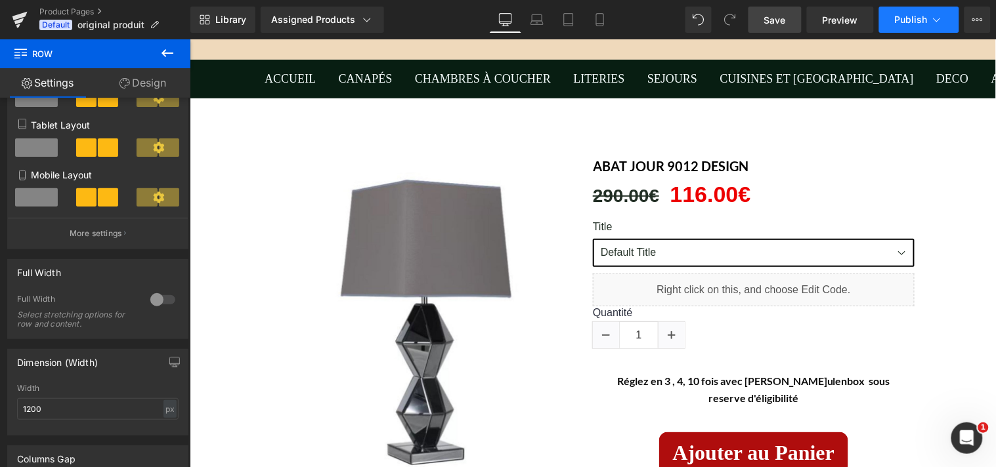
click at [898, 18] on span "Publish" at bounding box center [911, 19] width 33 height 11
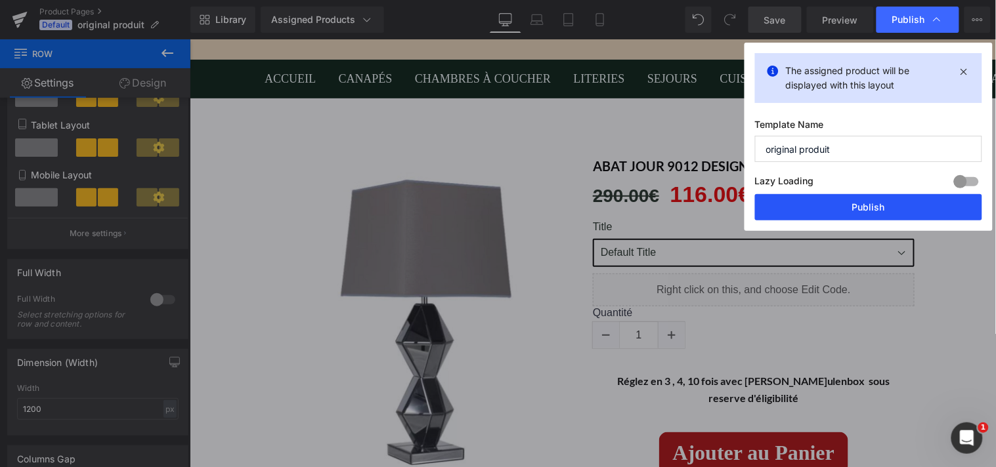
click at [869, 205] on button "Publish" at bounding box center [868, 207] width 227 height 26
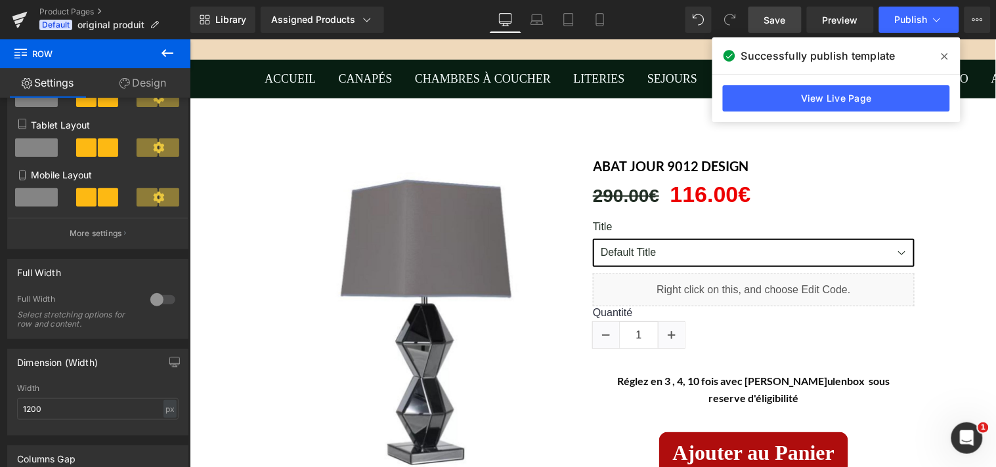
click at [948, 54] on span at bounding box center [944, 56] width 21 height 21
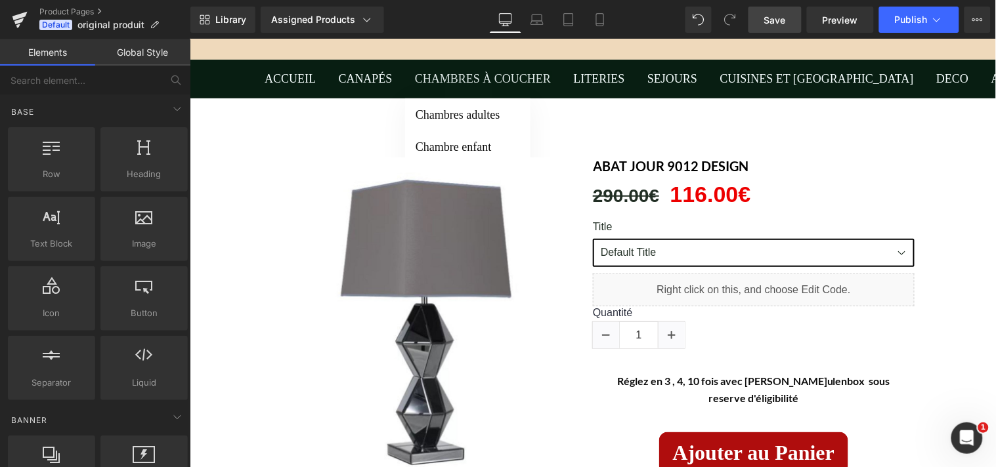
click at [508, 77] on link "Chambres à coucher" at bounding box center [482, 78] width 156 height 39
click at [911, 21] on span "Publish" at bounding box center [911, 19] width 33 height 11
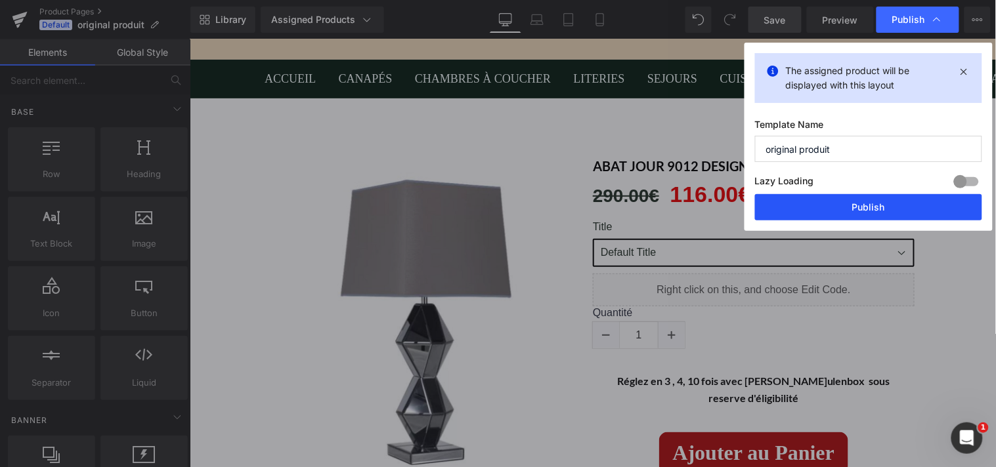
click at [861, 199] on button "Publish" at bounding box center [868, 207] width 227 height 26
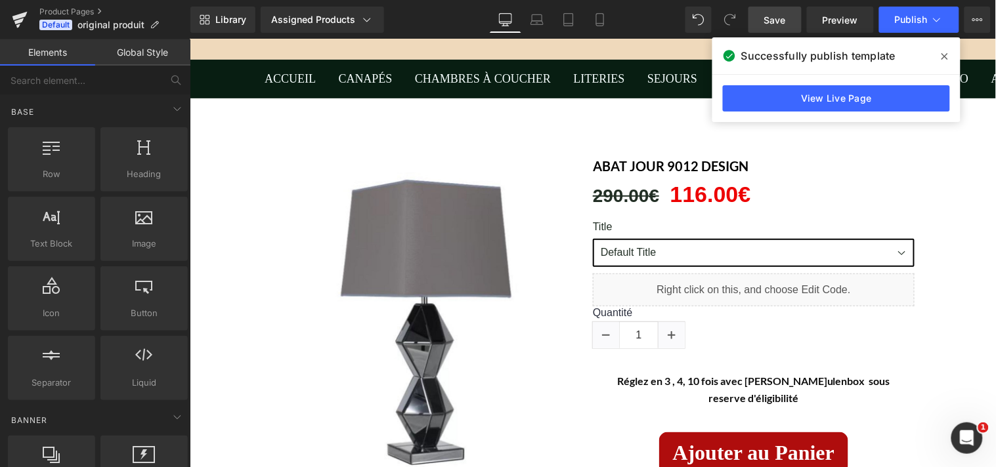
click at [43, 5] on div "Product Pages Default original produit" at bounding box center [95, 19] width 190 height 39
click at [96, 9] on link "Product Pages" at bounding box center [114, 12] width 151 height 11
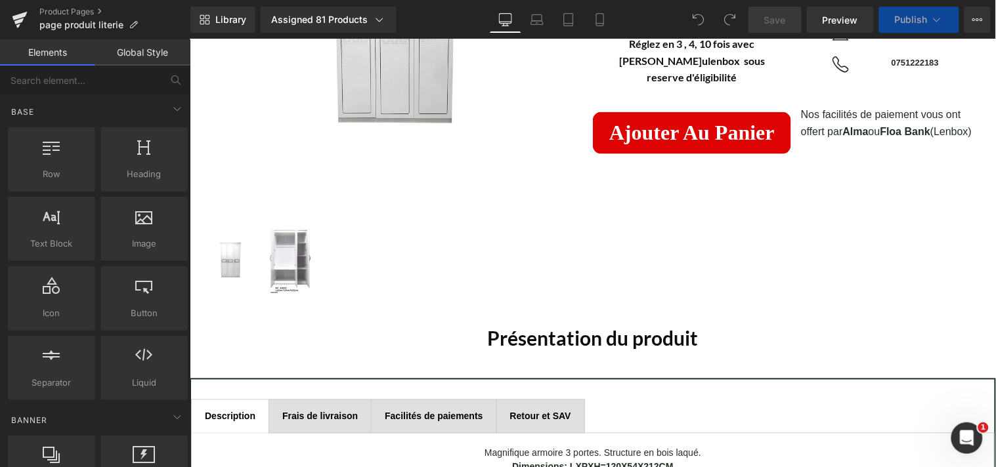
scroll to position [417, 0]
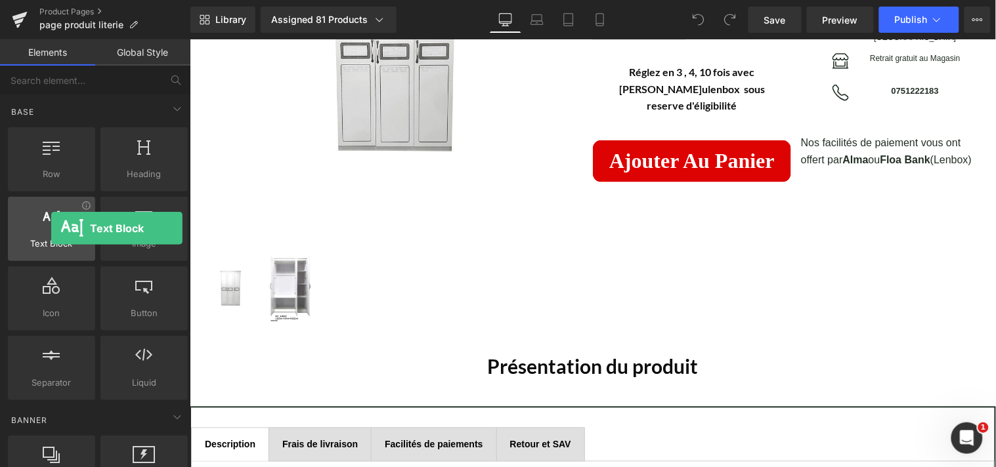
drag, startPoint x: 50, startPoint y: 232, endPoint x: 46, endPoint y: 225, distance: 7.7
click at [46, 226] on div at bounding box center [51, 222] width 79 height 30
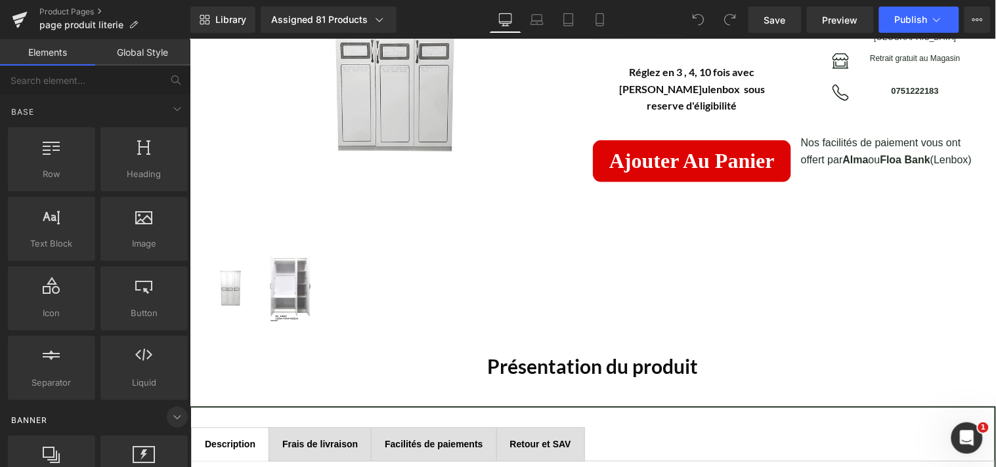
click at [176, 416] on icon at bounding box center [177, 418] width 16 height 16
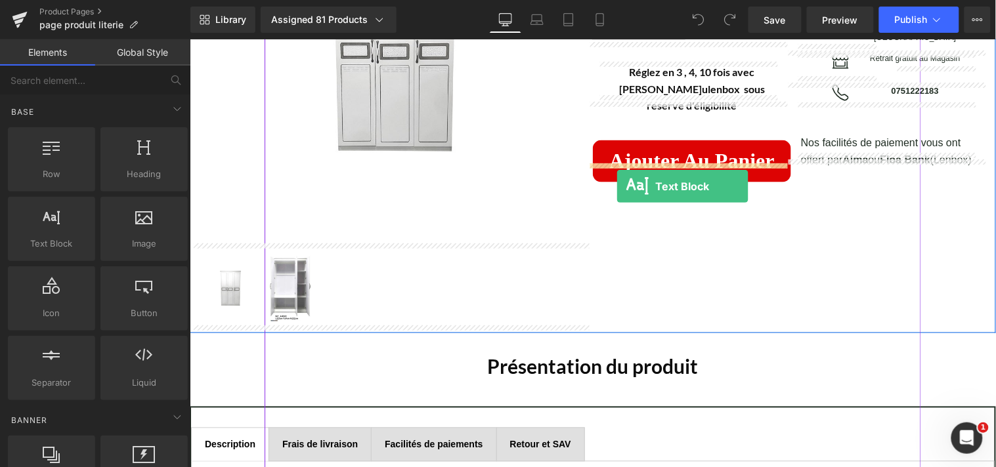
drag, startPoint x: 248, startPoint y: 263, endPoint x: 616, endPoint y: 186, distance: 375.6
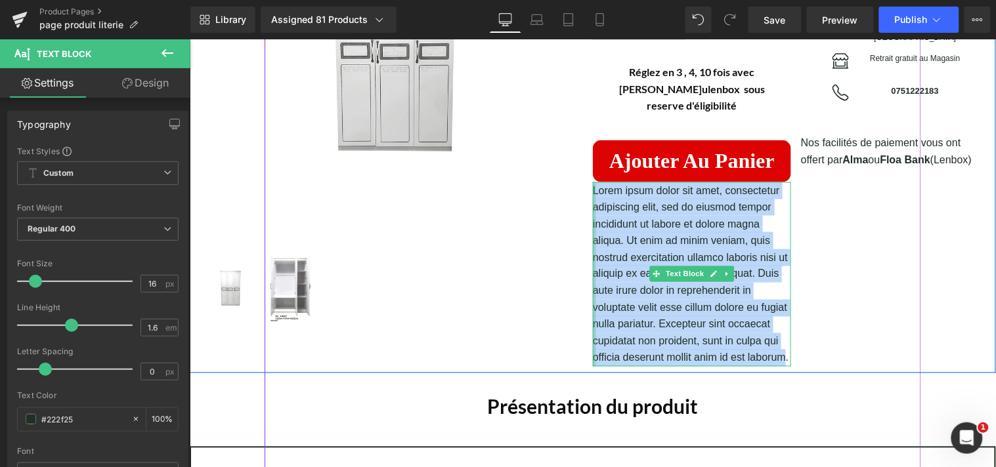
drag, startPoint x: 780, startPoint y: 339, endPoint x: 586, endPoint y: 171, distance: 257.4
click at [592, 182] on div "Lorem ipsum dolor sit amet, consectetur adipiscing elit, sed do eiusmod tempor …" at bounding box center [691, 274] width 198 height 185
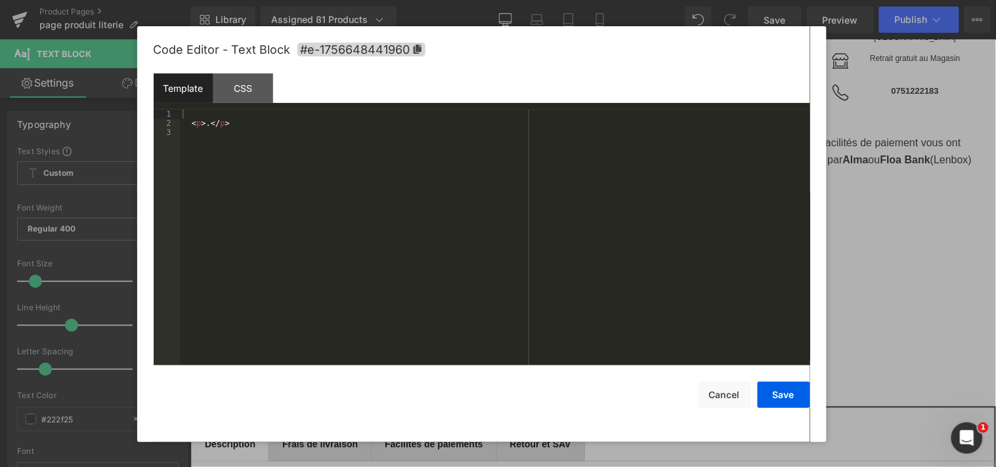
click at [573, 0] on div "Text Block You are previewing how the will restyle your page. You can not edit …" at bounding box center [498, 0] width 996 height 0
click at [206, 127] on div "< p > . </ p >" at bounding box center [495, 247] width 630 height 275
click at [777, 396] on button "Save" at bounding box center [784, 395] width 53 height 26
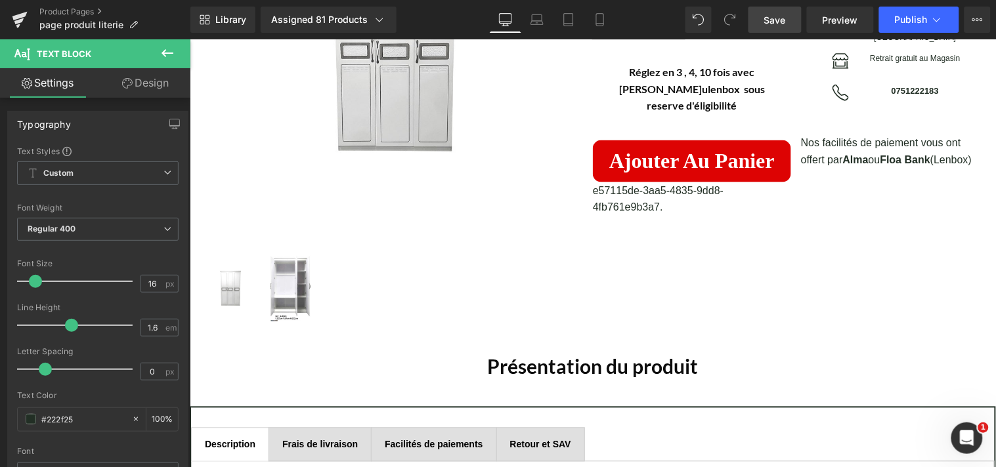
click at [780, 22] on span "Save" at bounding box center [775, 20] width 22 height 14
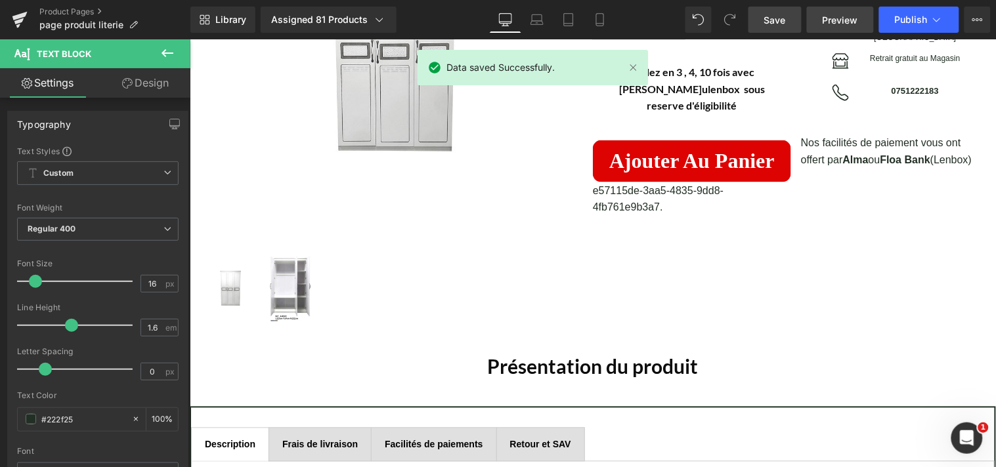
click at [846, 18] on span "Preview" at bounding box center [840, 20] width 35 height 14
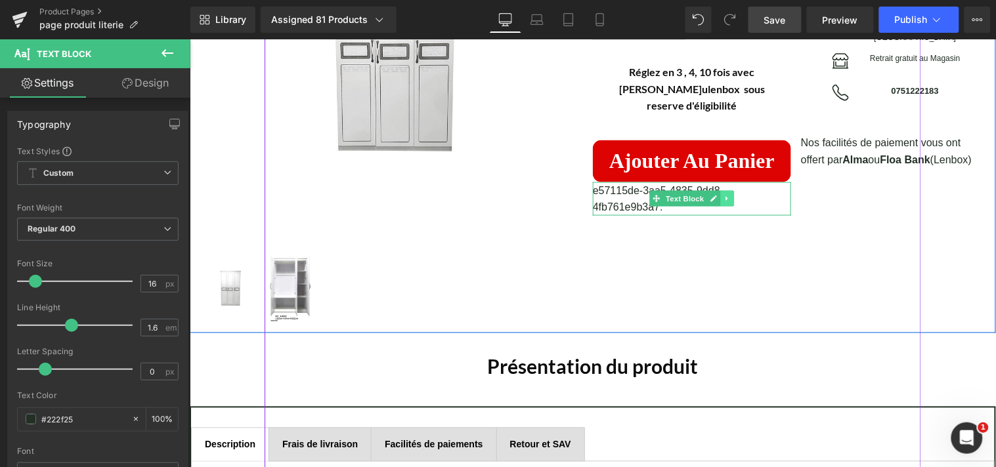
click at [725, 196] on icon at bounding box center [726, 198] width 2 height 5
click at [730, 195] on icon at bounding box center [733, 198] width 7 height 7
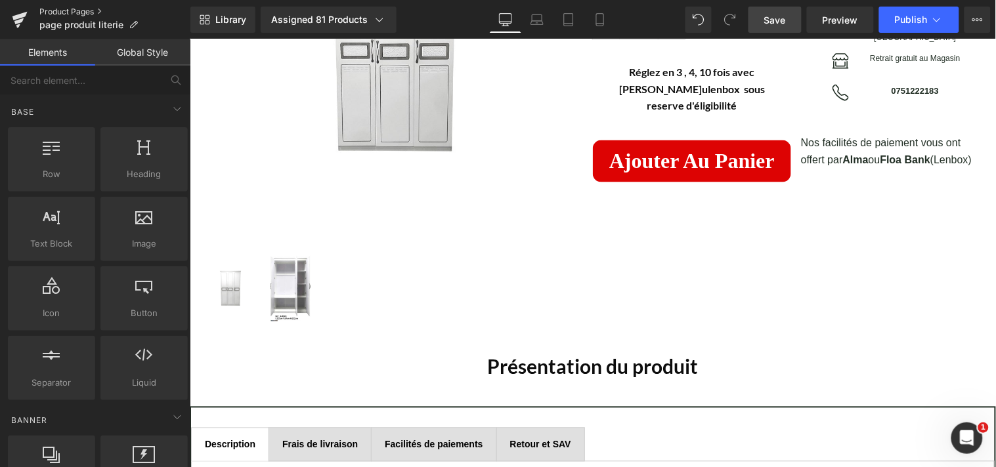
click at [47, 8] on link "Product Pages" at bounding box center [114, 12] width 151 height 11
